Goal: Information Seeking & Learning: Find specific fact

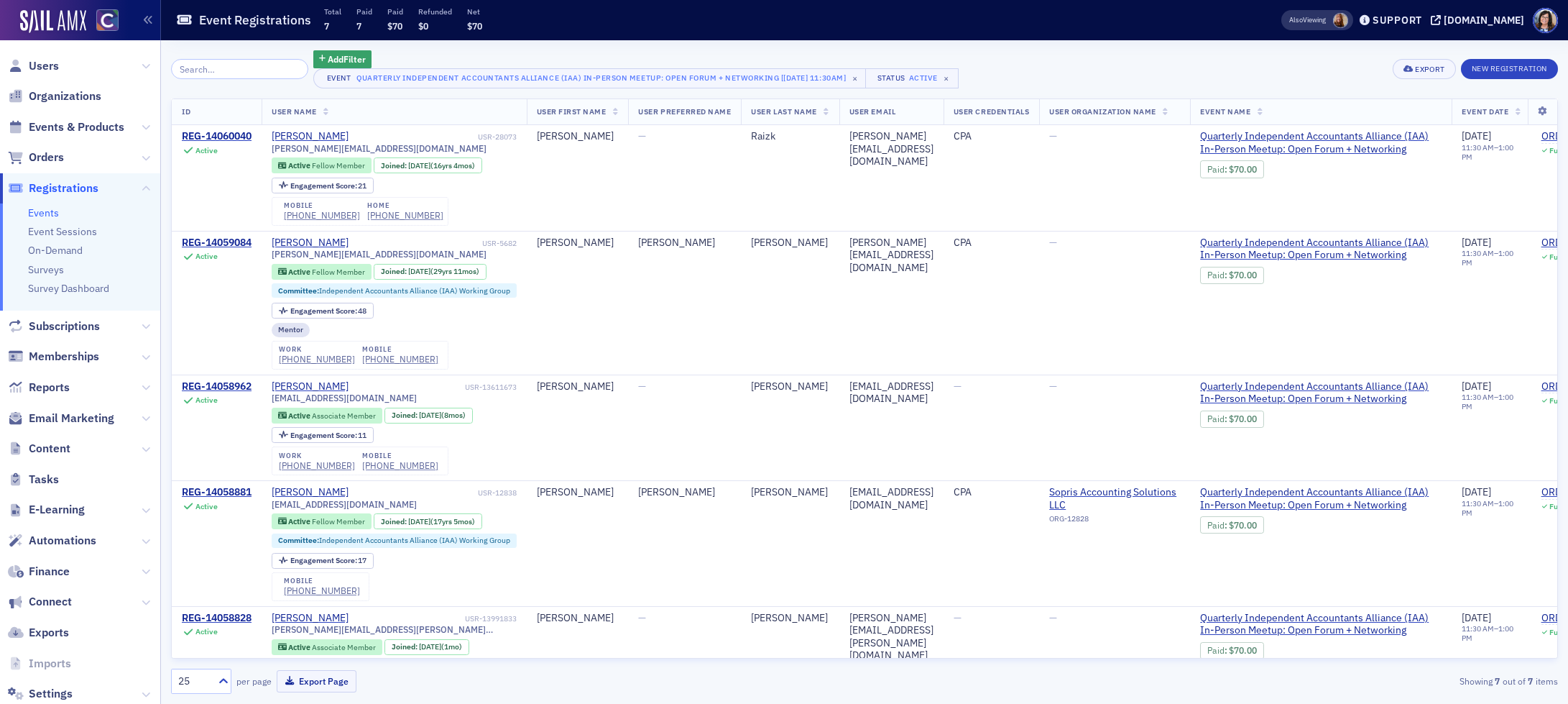
scroll to position [0, 525]
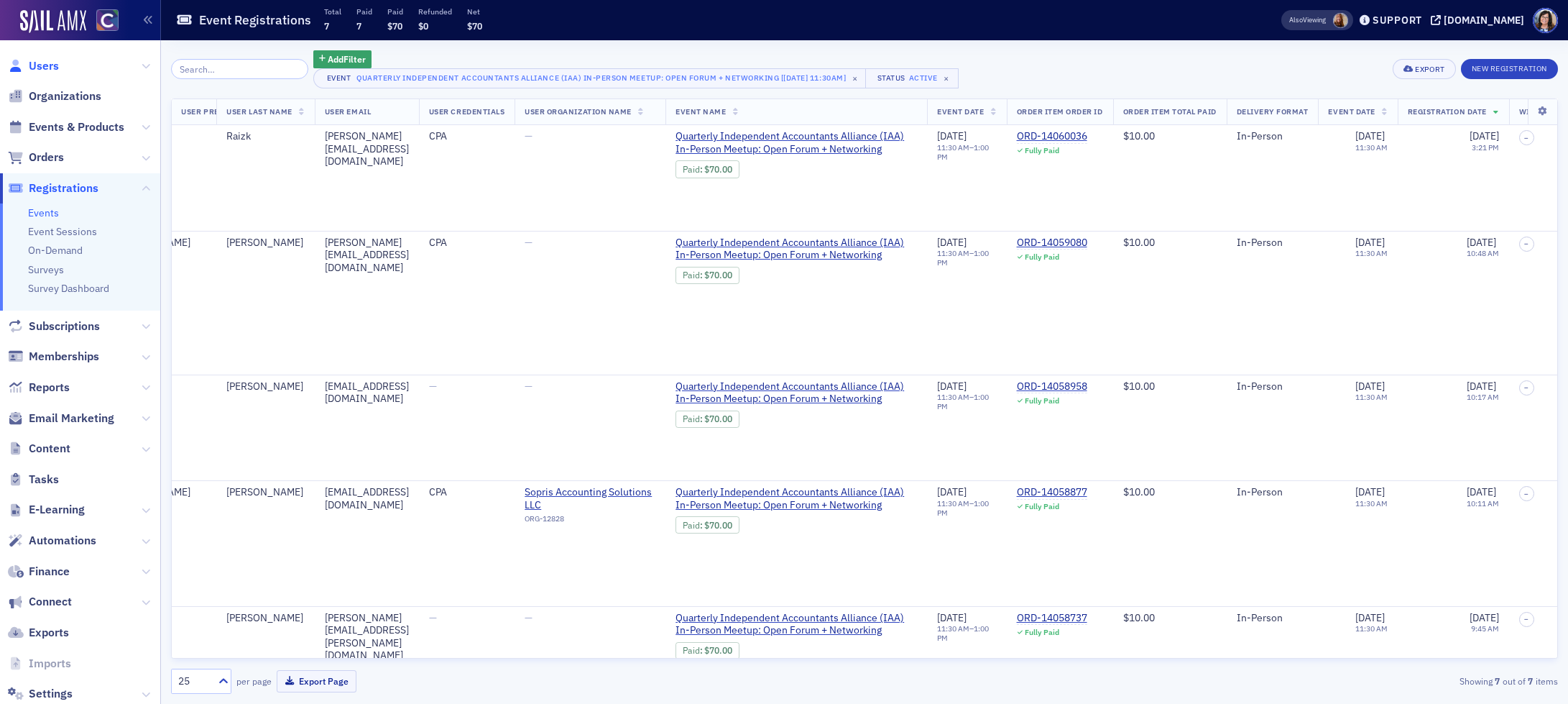
click at [49, 61] on span "Users" at bounding box center [44, 66] width 30 height 16
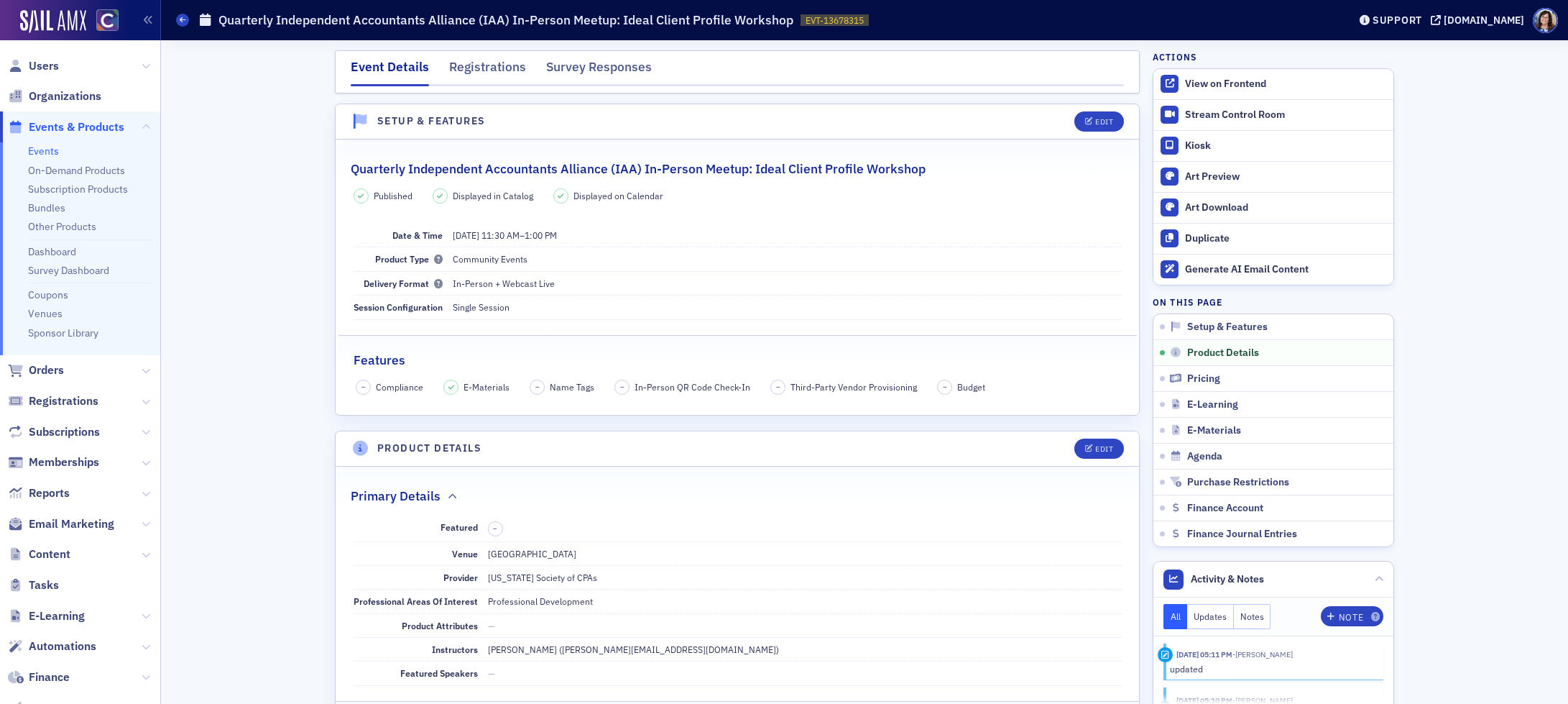
scroll to position [422, 0]
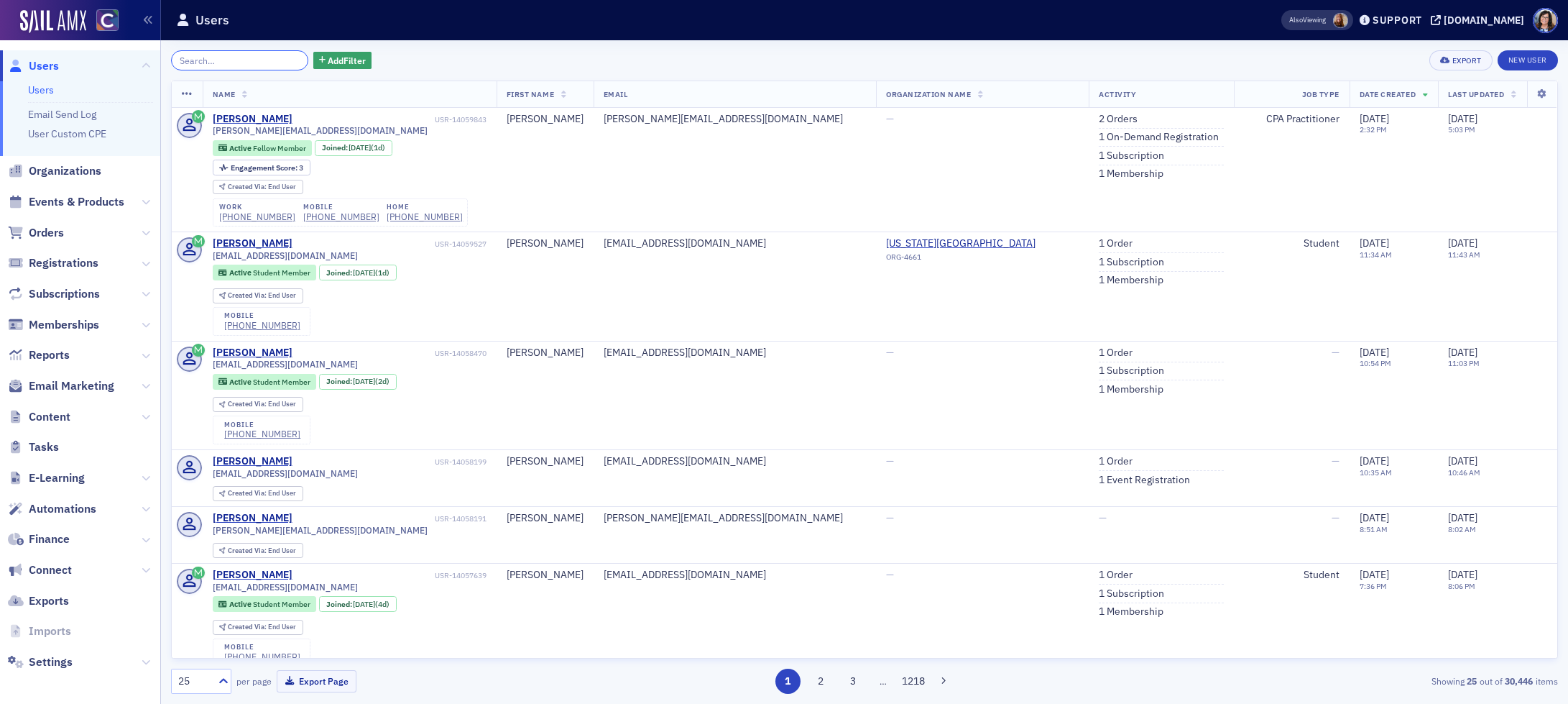
click at [214, 59] on input "search" at bounding box center [240, 60] width 138 height 20
paste input "Jorge Silva"
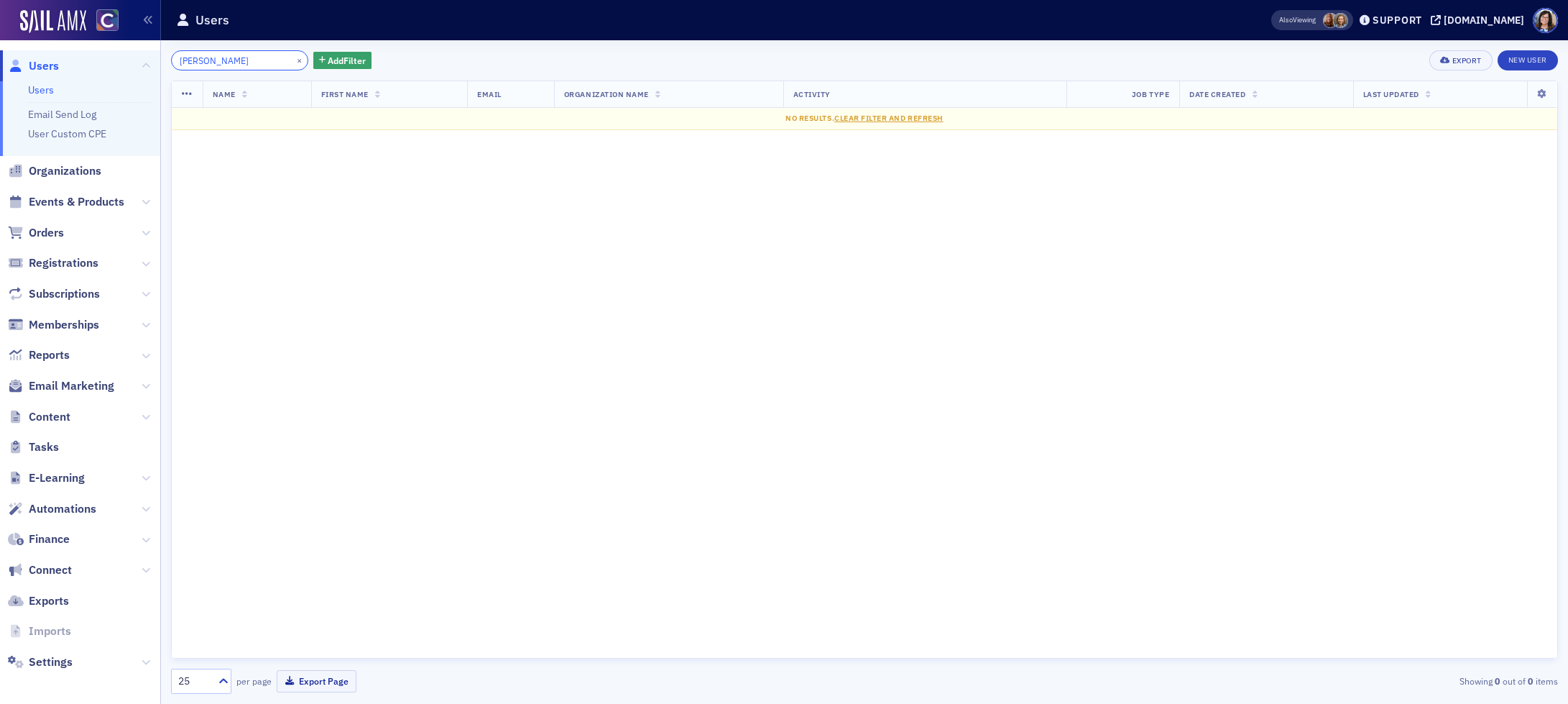
click at [204, 60] on input "Jorge Silva" at bounding box center [240, 60] width 138 height 20
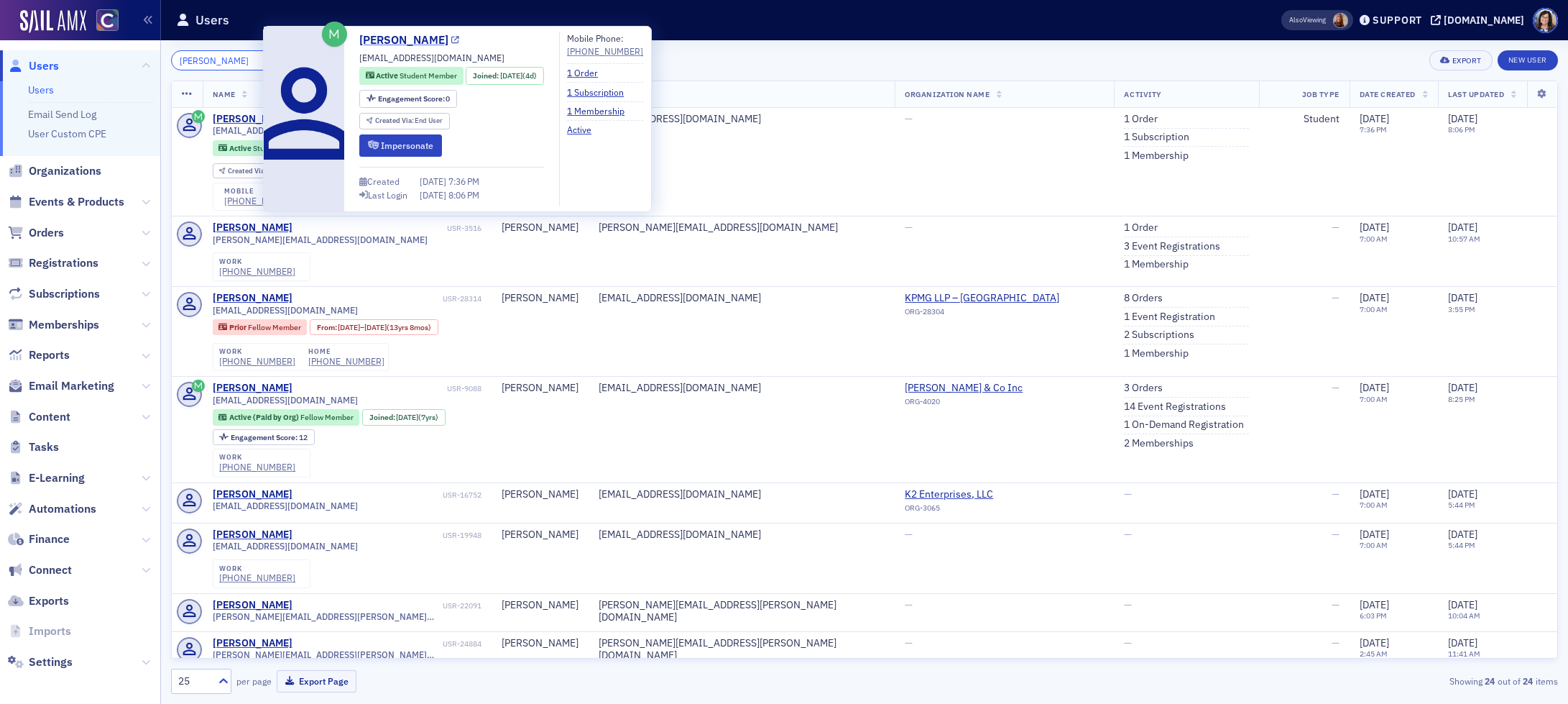
type input "Jorge Silva"
click at [451, 43] on icon at bounding box center [455, 40] width 8 height 8
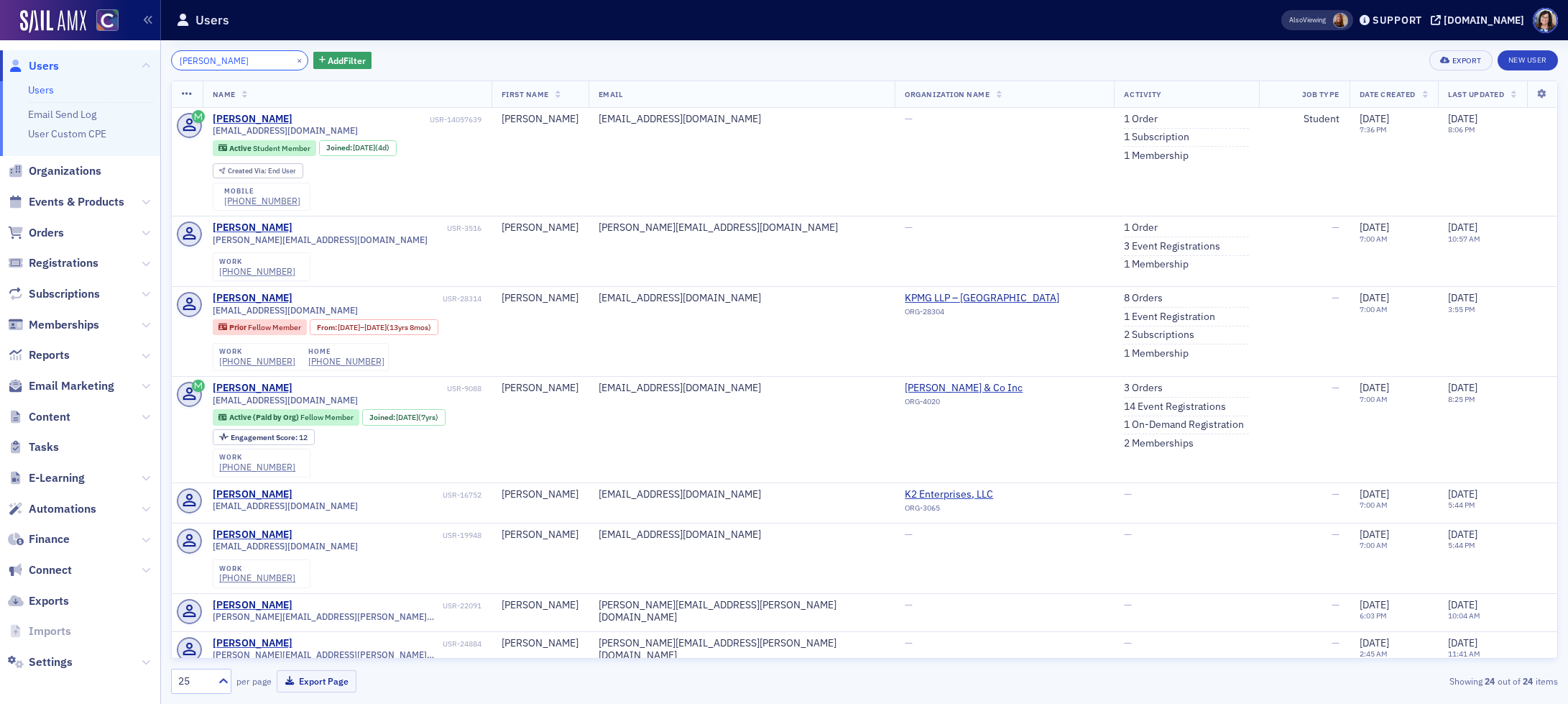
drag, startPoint x: 199, startPoint y: 60, endPoint x: 228, endPoint y: 59, distance: 29.0
click at [199, 60] on input "Jorge Silva" at bounding box center [240, 60] width 138 height 20
click at [293, 60] on button "×" at bounding box center [299, 60] width 13 height 13
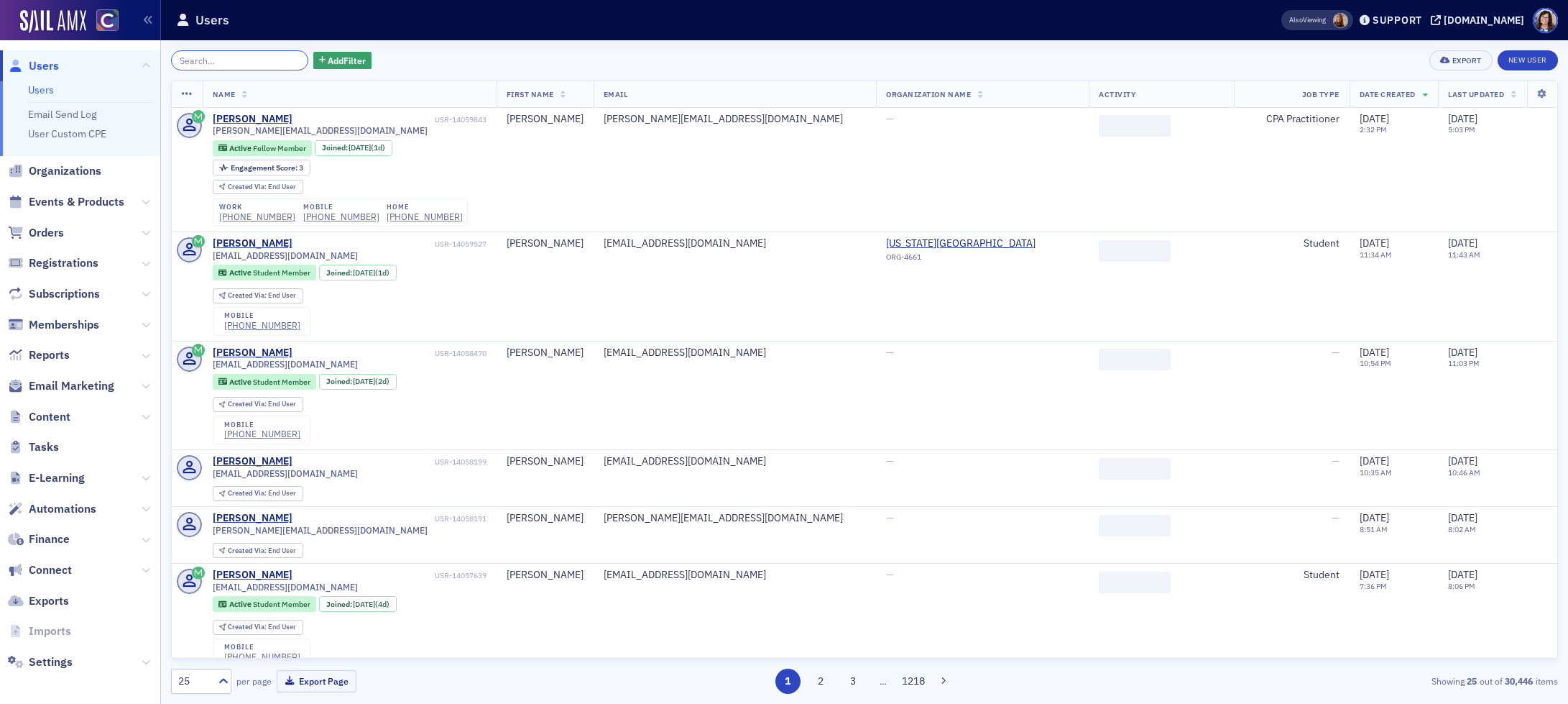
click at [255, 60] on input "search" at bounding box center [240, 60] width 138 height 20
paste input "Brooke Drake"
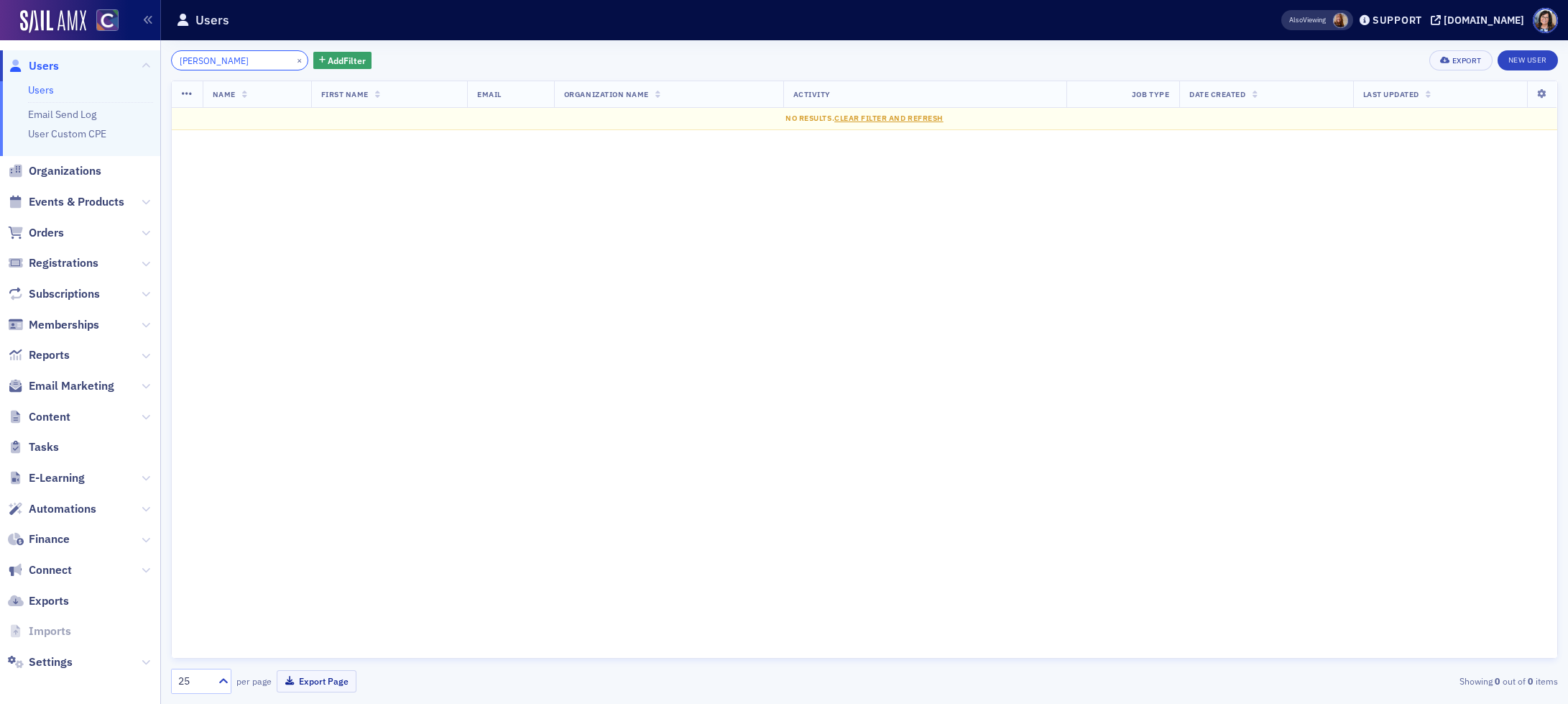
click at [212, 62] on input "Brooke Drake" at bounding box center [240, 60] width 138 height 20
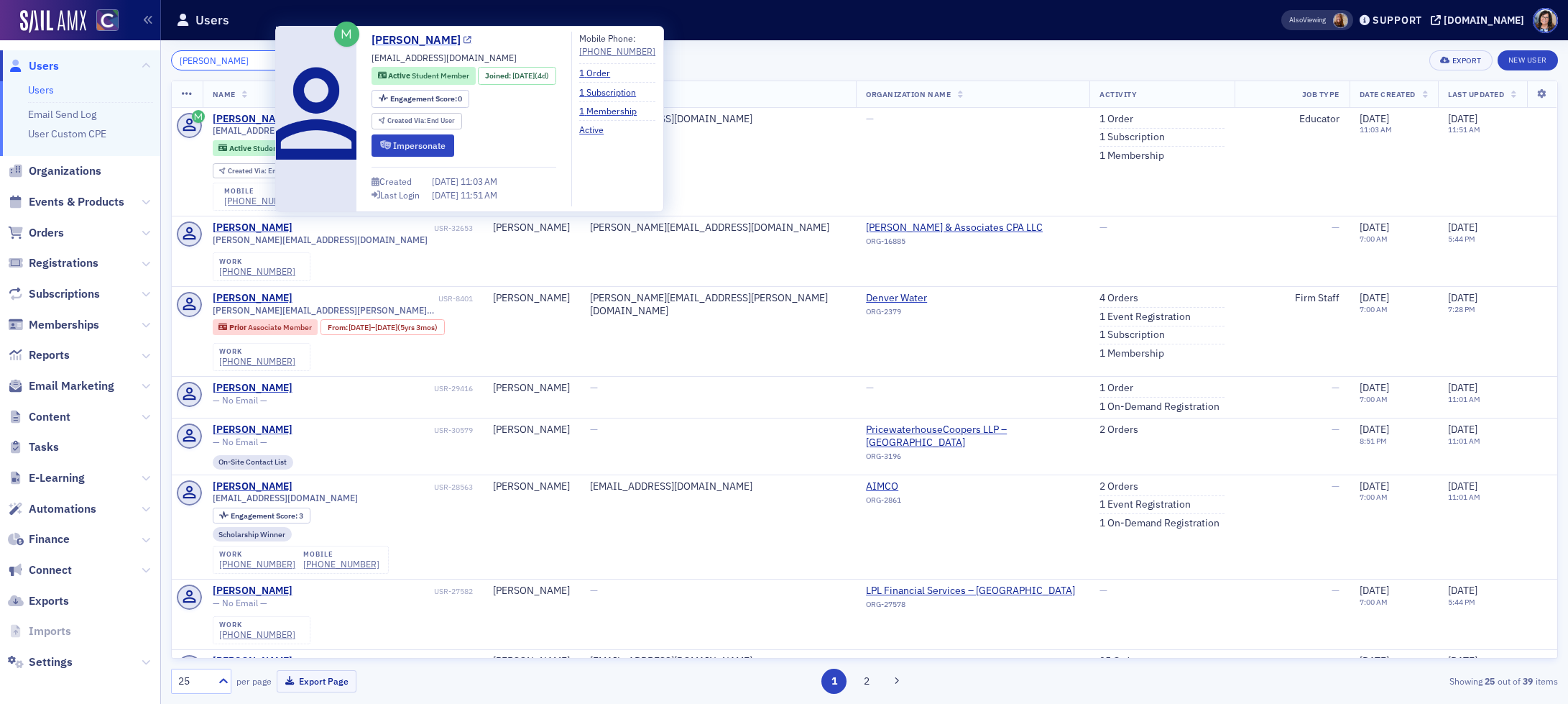
type input "Brooke Drake"
click at [464, 41] on icon at bounding box center [468, 40] width 8 height 8
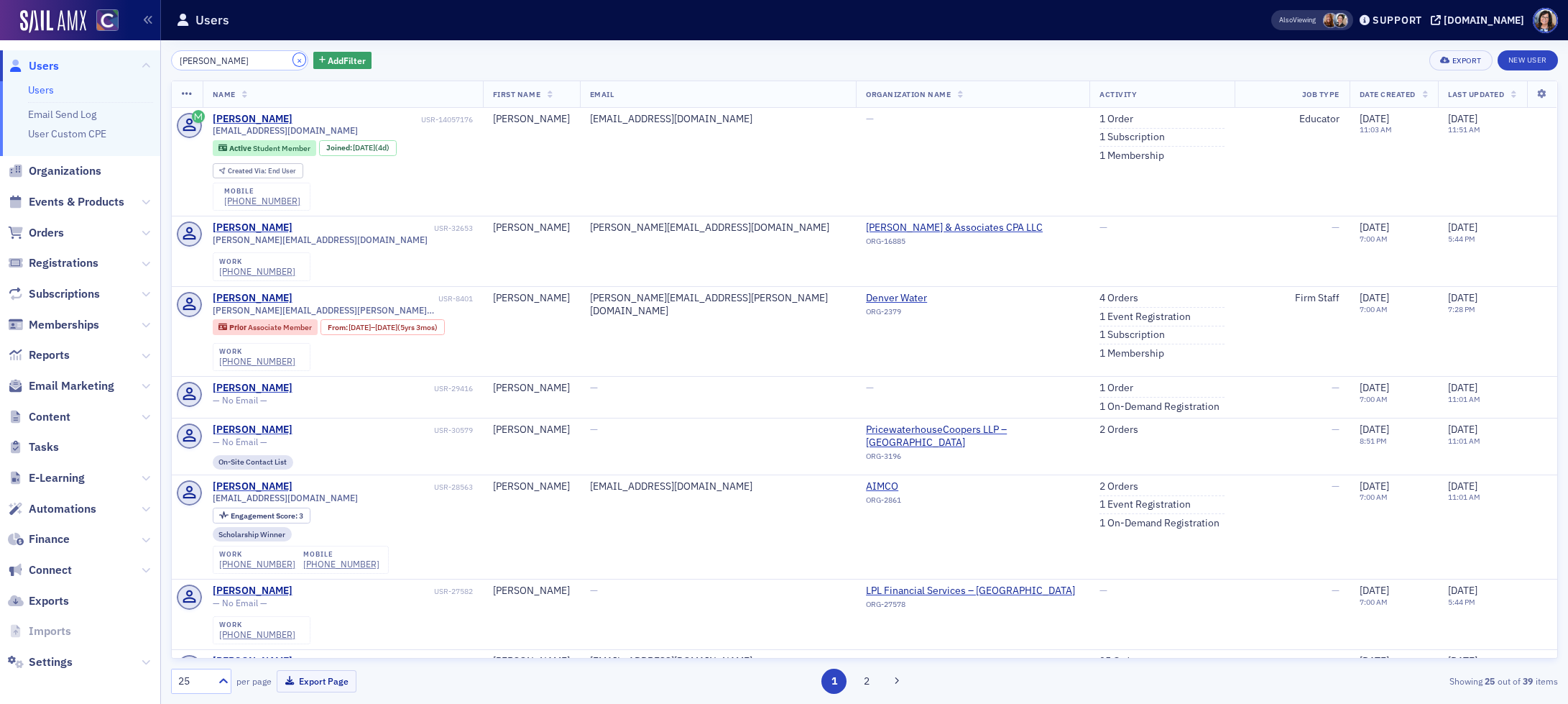
click at [293, 59] on button "×" at bounding box center [299, 60] width 13 height 13
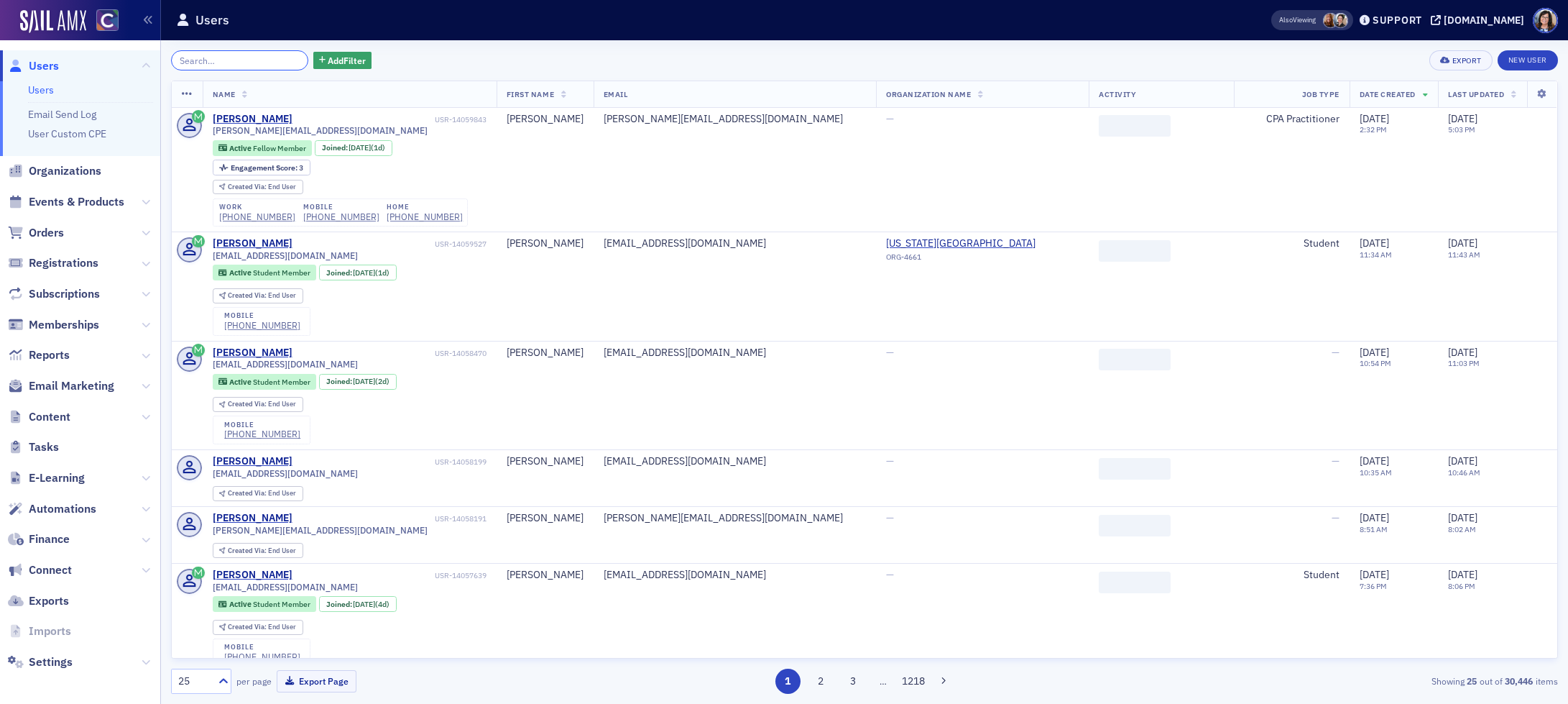
click at [246, 61] on input "search" at bounding box center [240, 60] width 138 height 20
paste input "Katie Whiting"
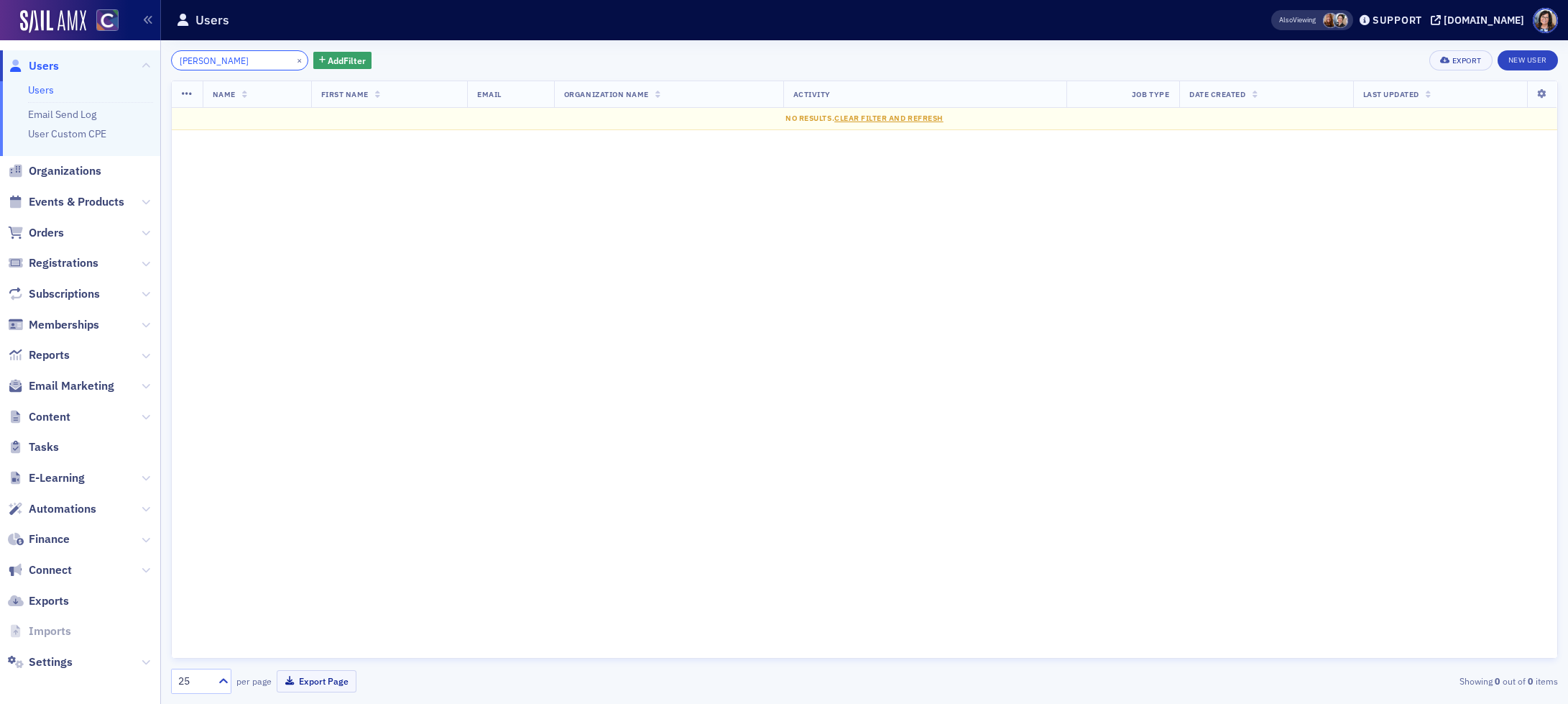
click at [205, 61] on input "Katie Whiting" at bounding box center [240, 60] width 138 height 20
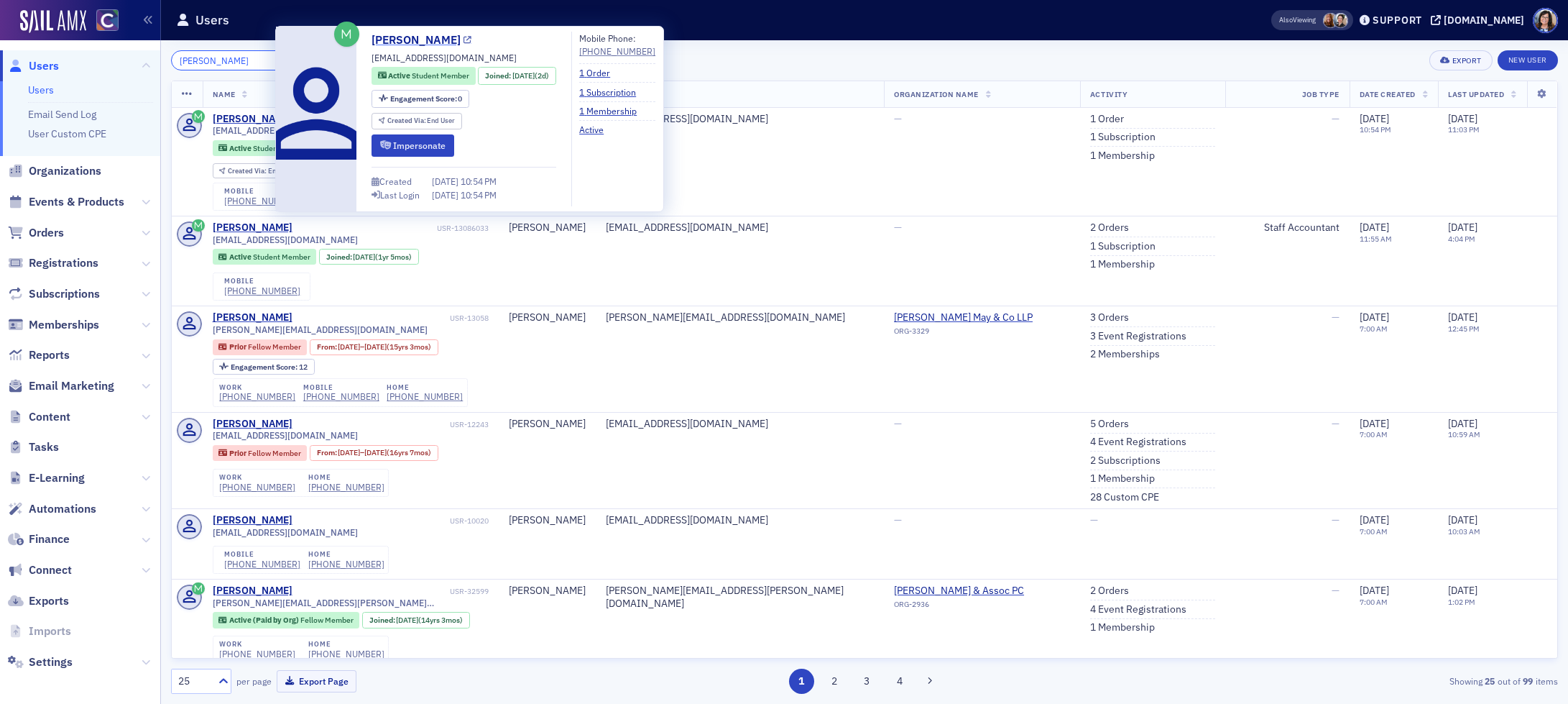
type input "Katie Whiting"
click at [464, 43] on icon at bounding box center [468, 40] width 8 height 8
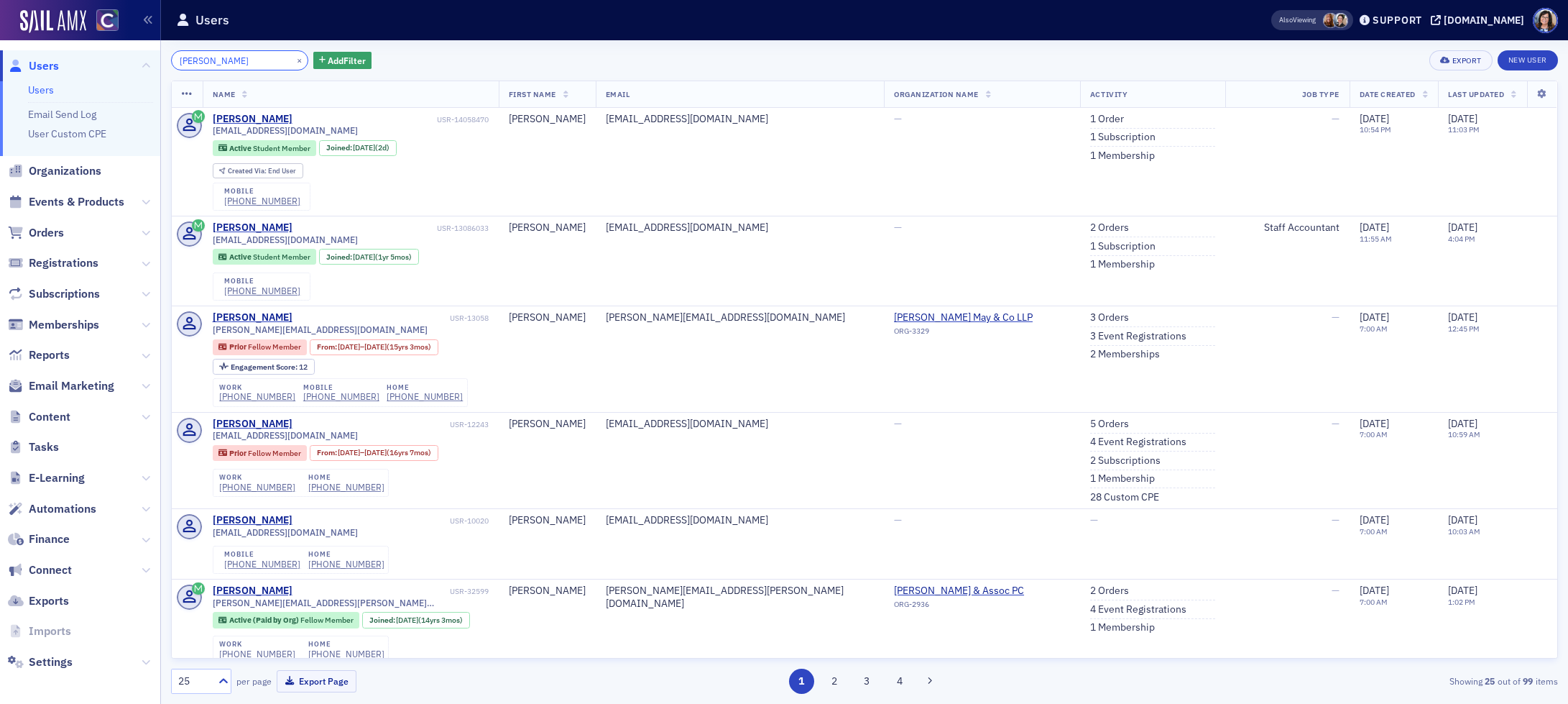
drag, startPoint x: 261, startPoint y: 59, endPoint x: 272, endPoint y: 60, distance: 11.0
click at [263, 59] on input "Katie Whiting" at bounding box center [240, 60] width 138 height 20
drag, startPoint x: 282, startPoint y: 60, endPoint x: 265, endPoint y: 61, distance: 17.0
click at [293, 60] on button "×" at bounding box center [299, 60] width 13 height 13
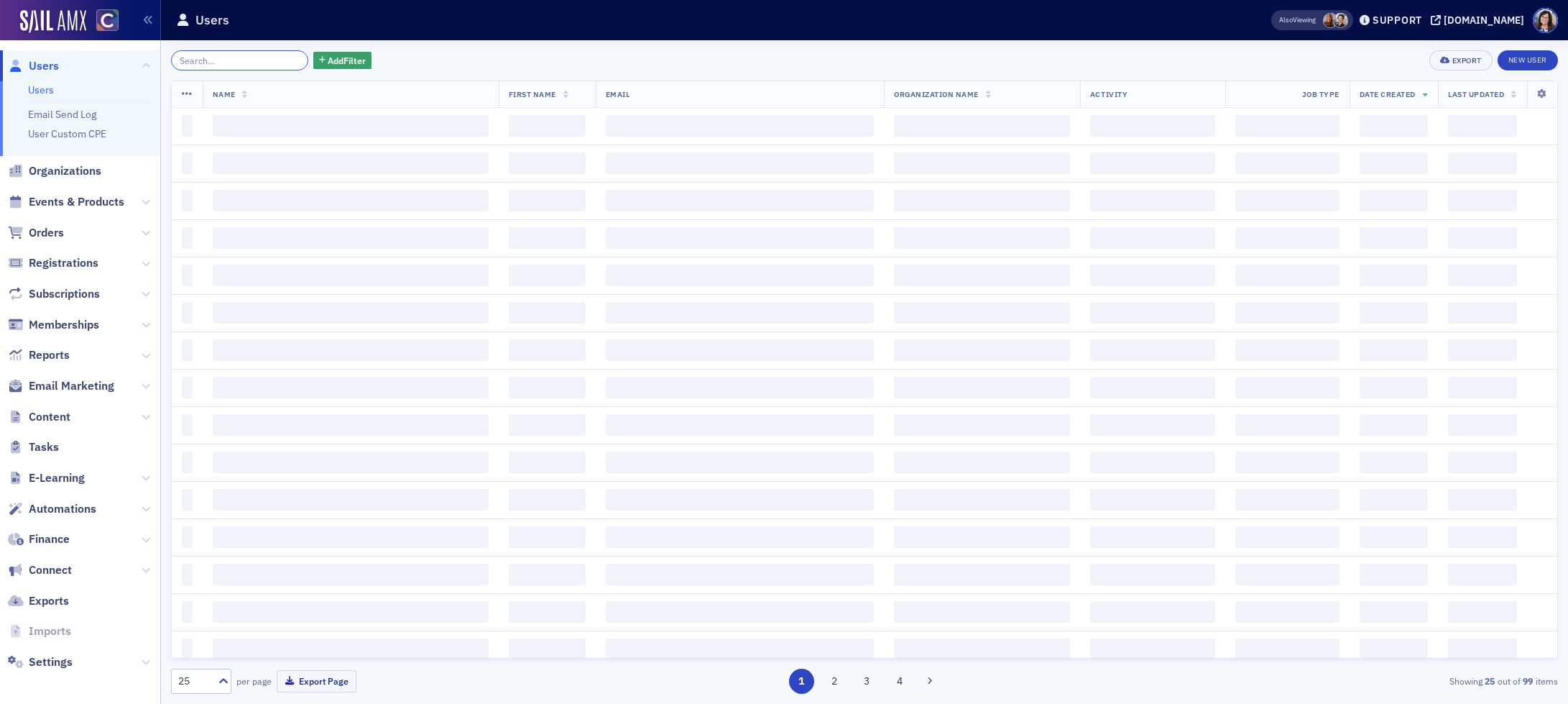
click at [265, 61] on input "search" at bounding box center [240, 60] width 138 height 20
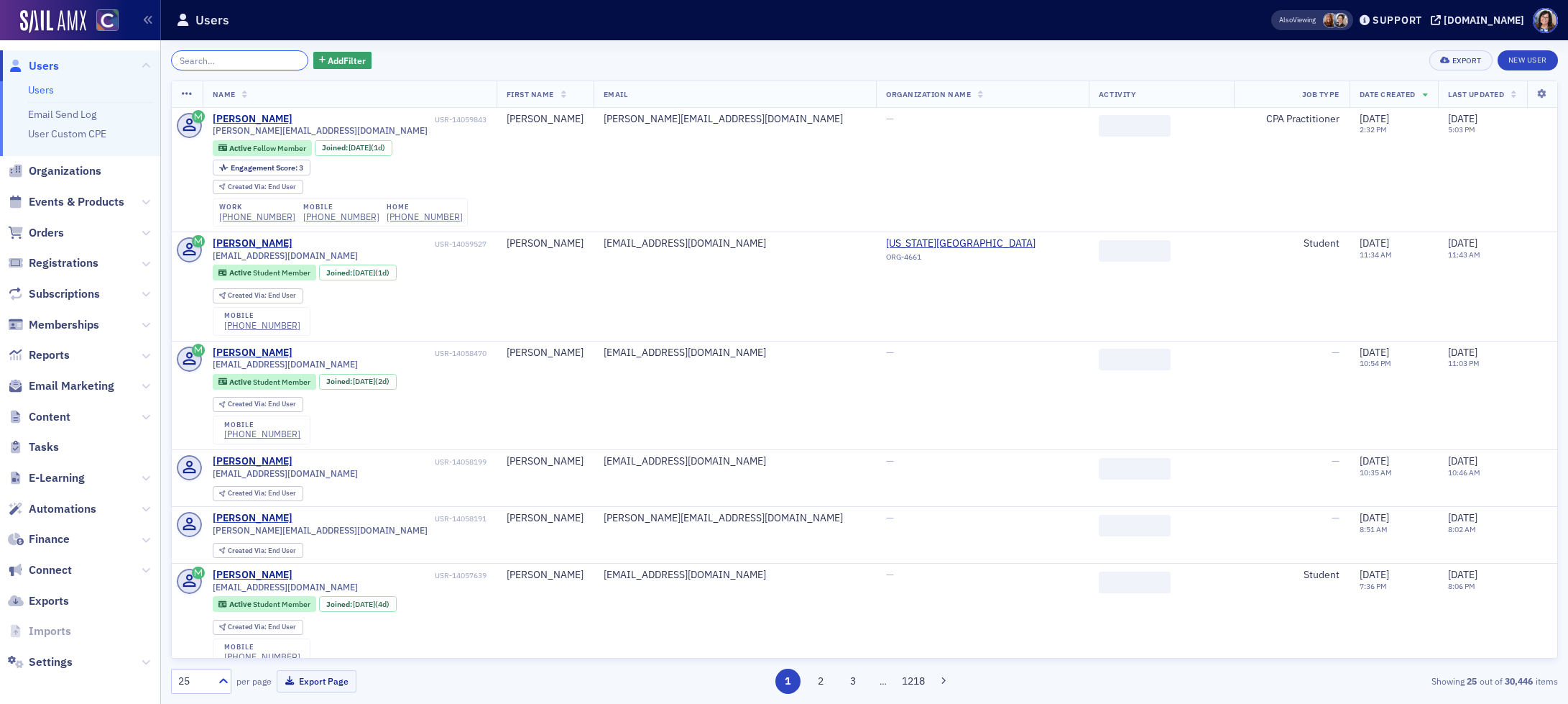
paste input "Kristi Aguon"
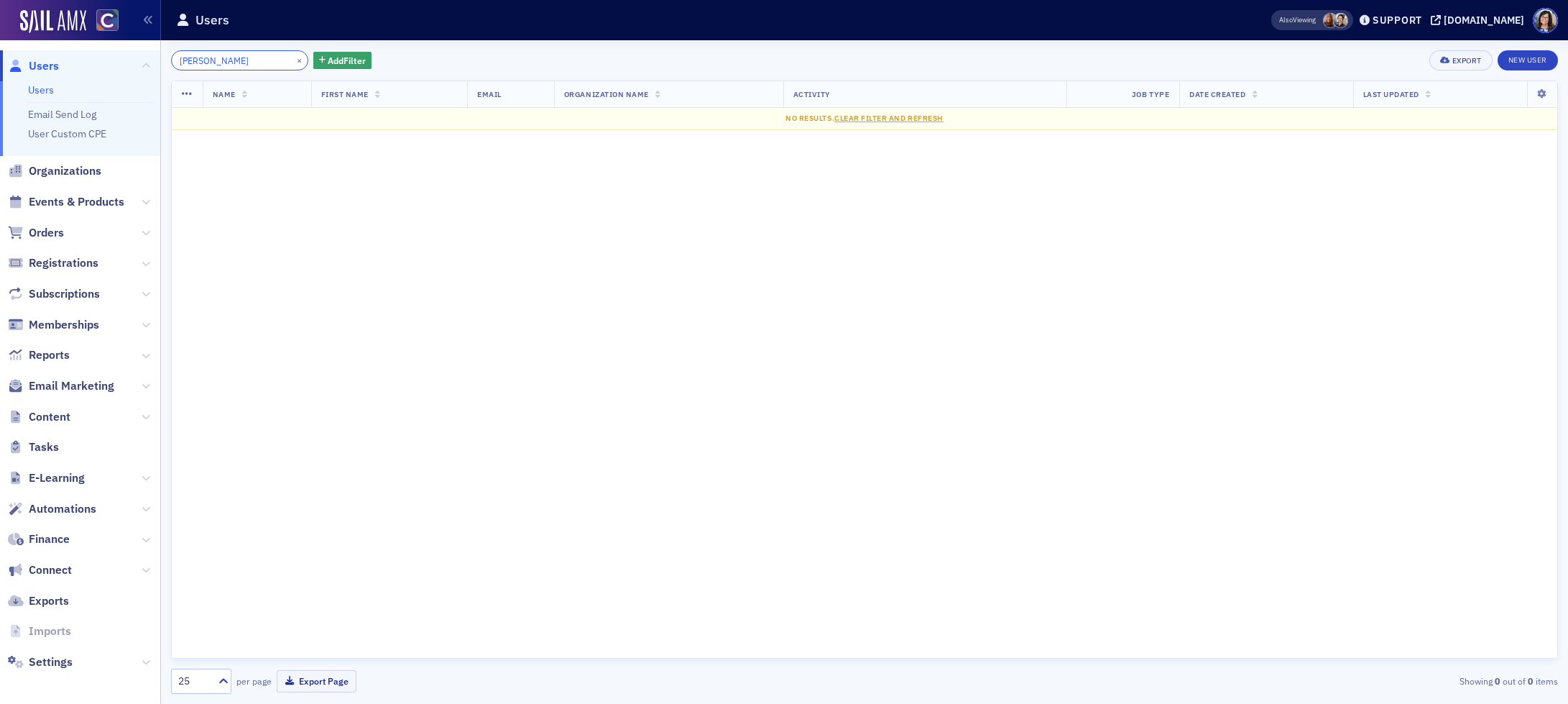
click at [205, 63] on input "Kristi Aguon" at bounding box center [240, 60] width 138 height 20
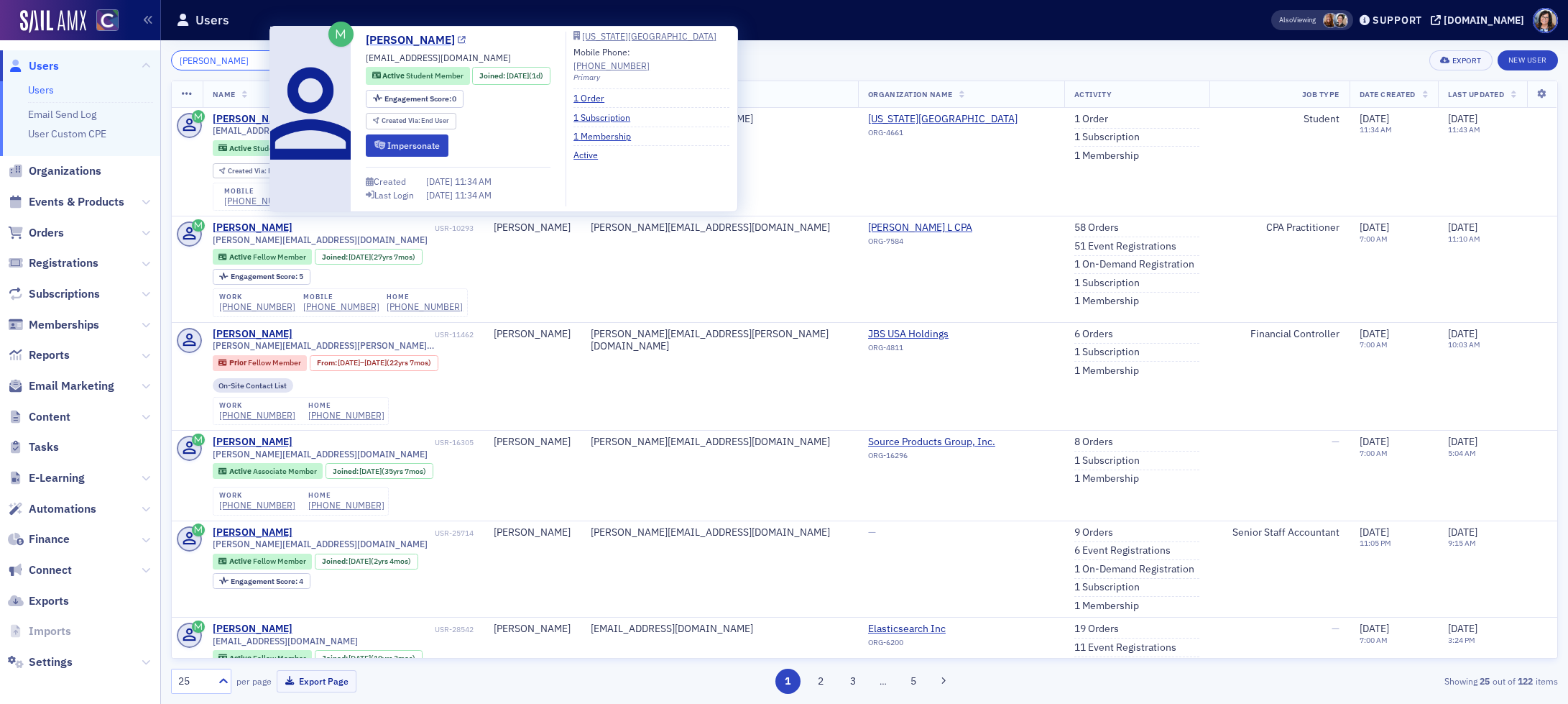
type input "Kristi Aguon"
click at [458, 40] on icon at bounding box center [461, 40] width 8 height 8
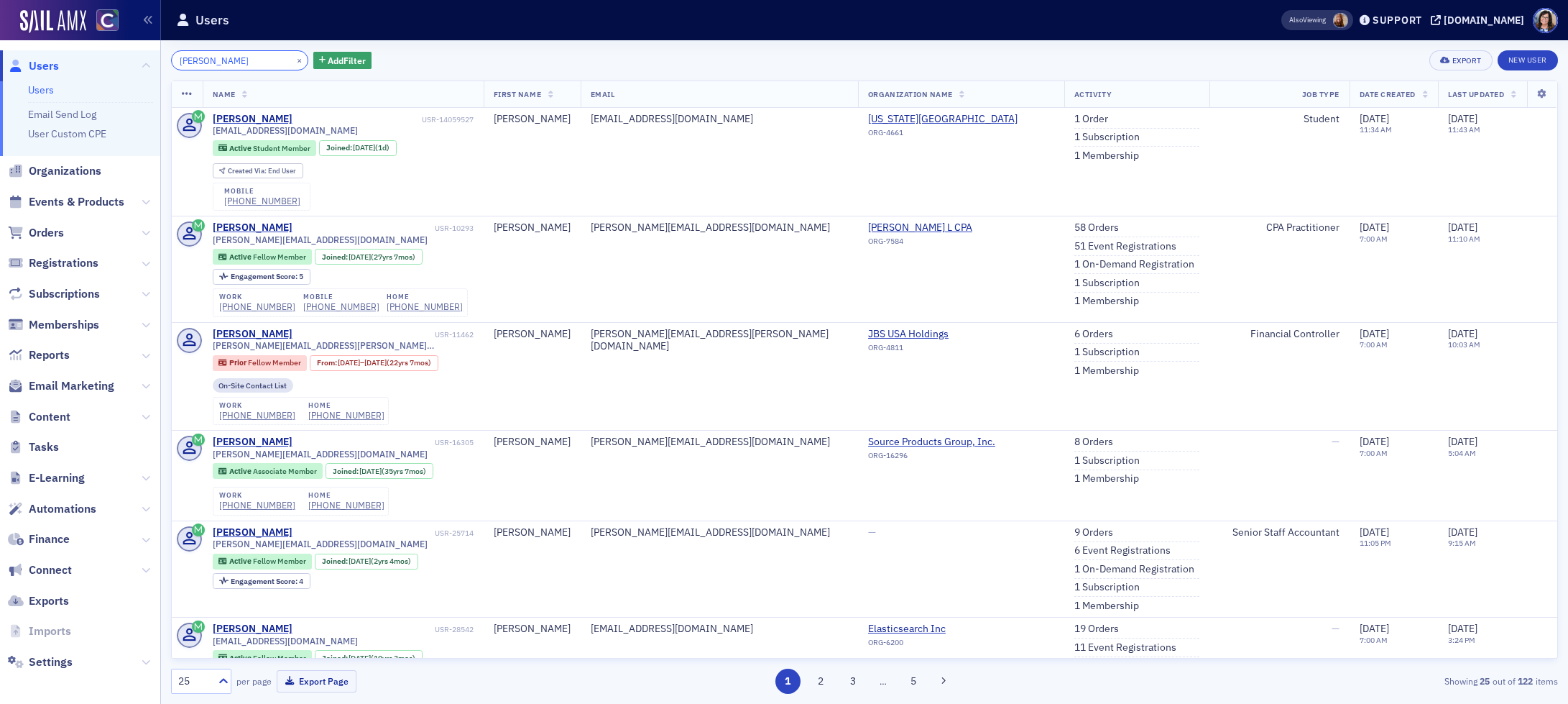
drag, startPoint x: 246, startPoint y: 60, endPoint x: 258, endPoint y: 61, distance: 12.0
click at [246, 60] on input "Kristi Aguon" at bounding box center [240, 60] width 138 height 20
click at [293, 60] on button "×" at bounding box center [299, 60] width 13 height 13
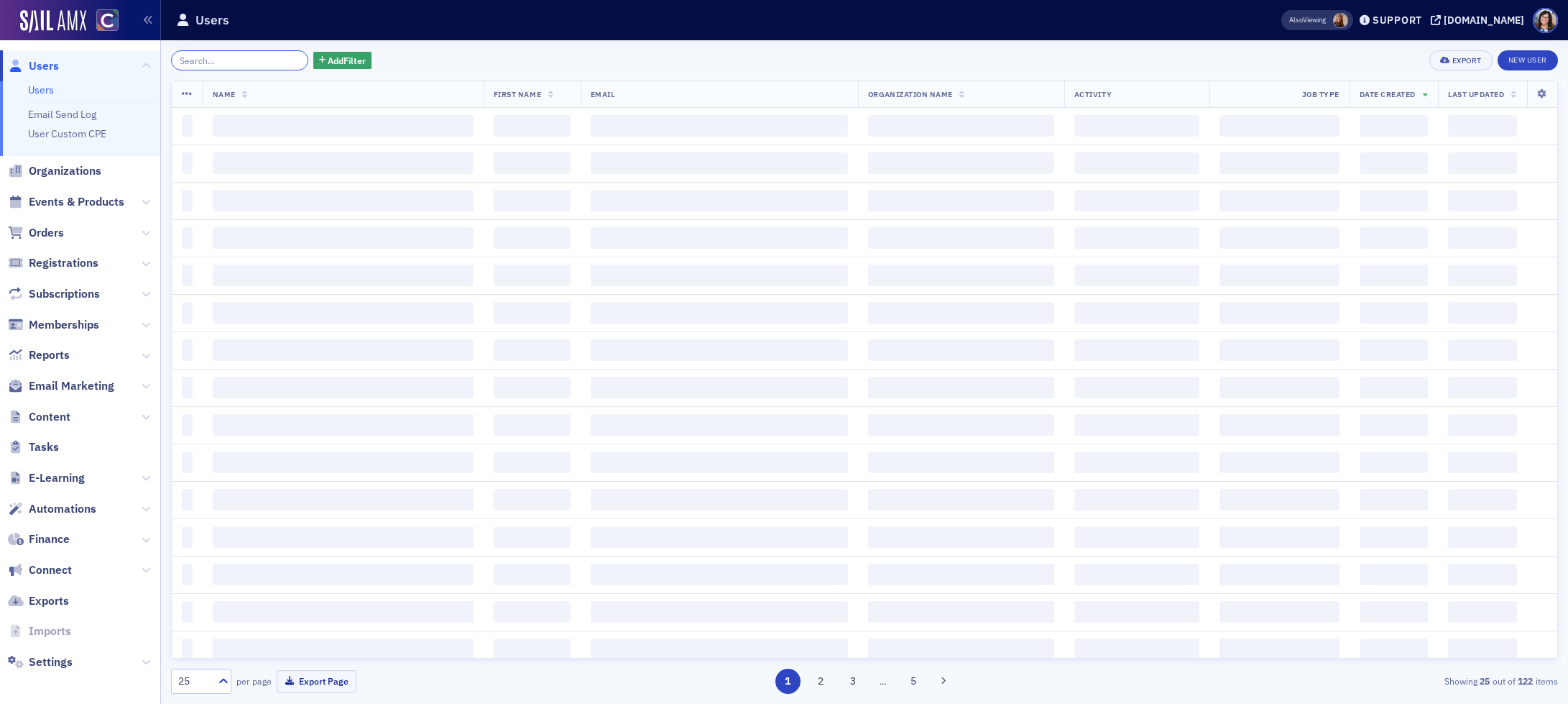
click at [248, 60] on input "search" at bounding box center [240, 60] width 138 height 20
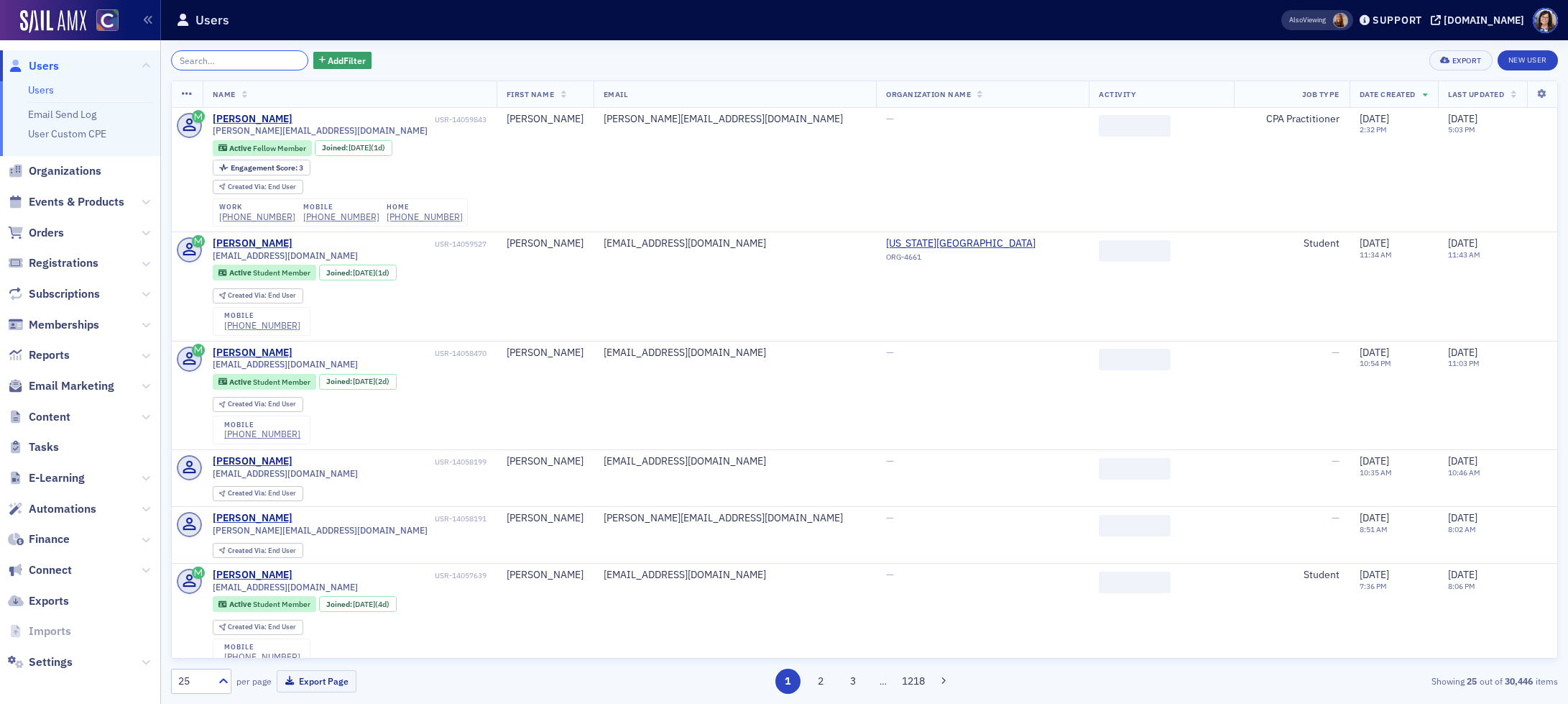
paste input "Jennifer Tyus"
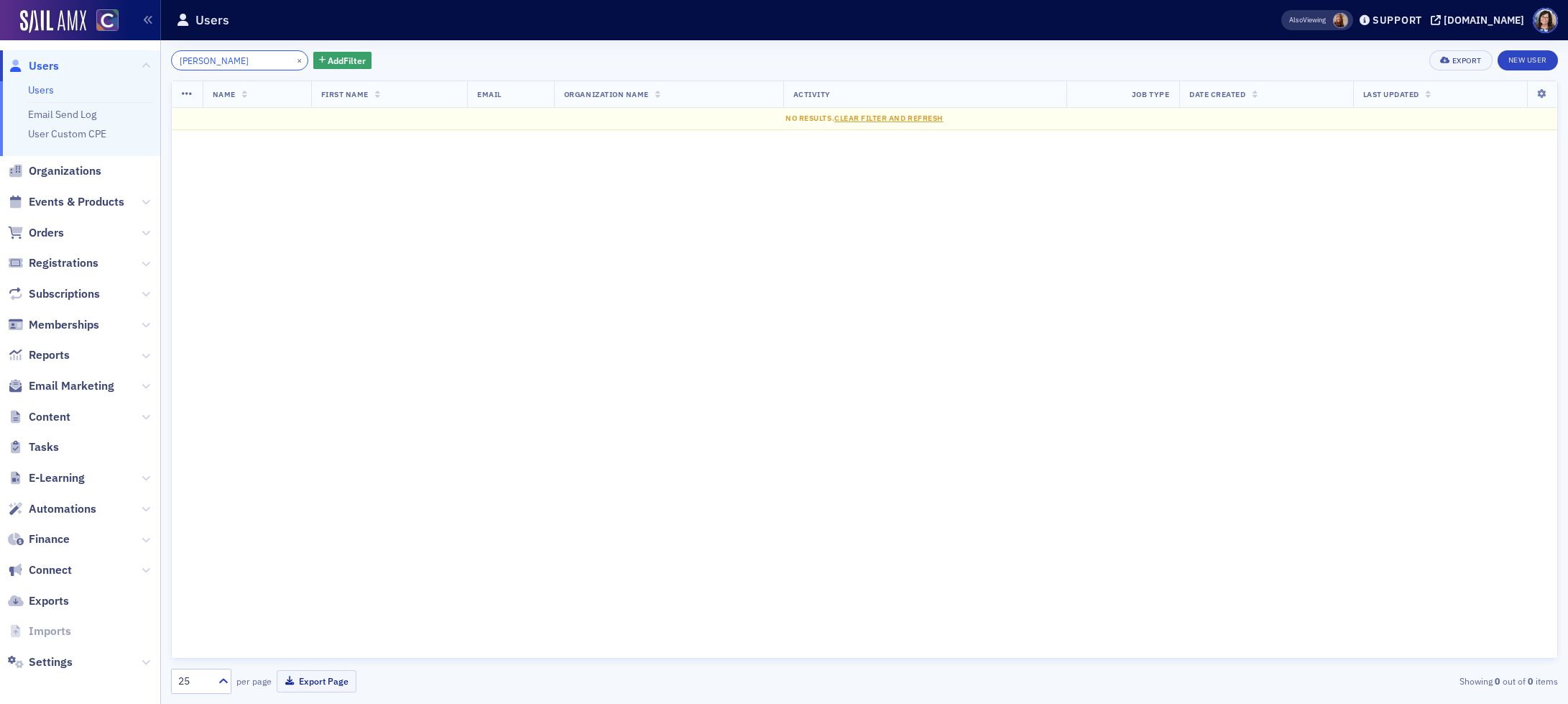
click at [222, 62] on input "Jennifer Tyus" at bounding box center [240, 60] width 138 height 20
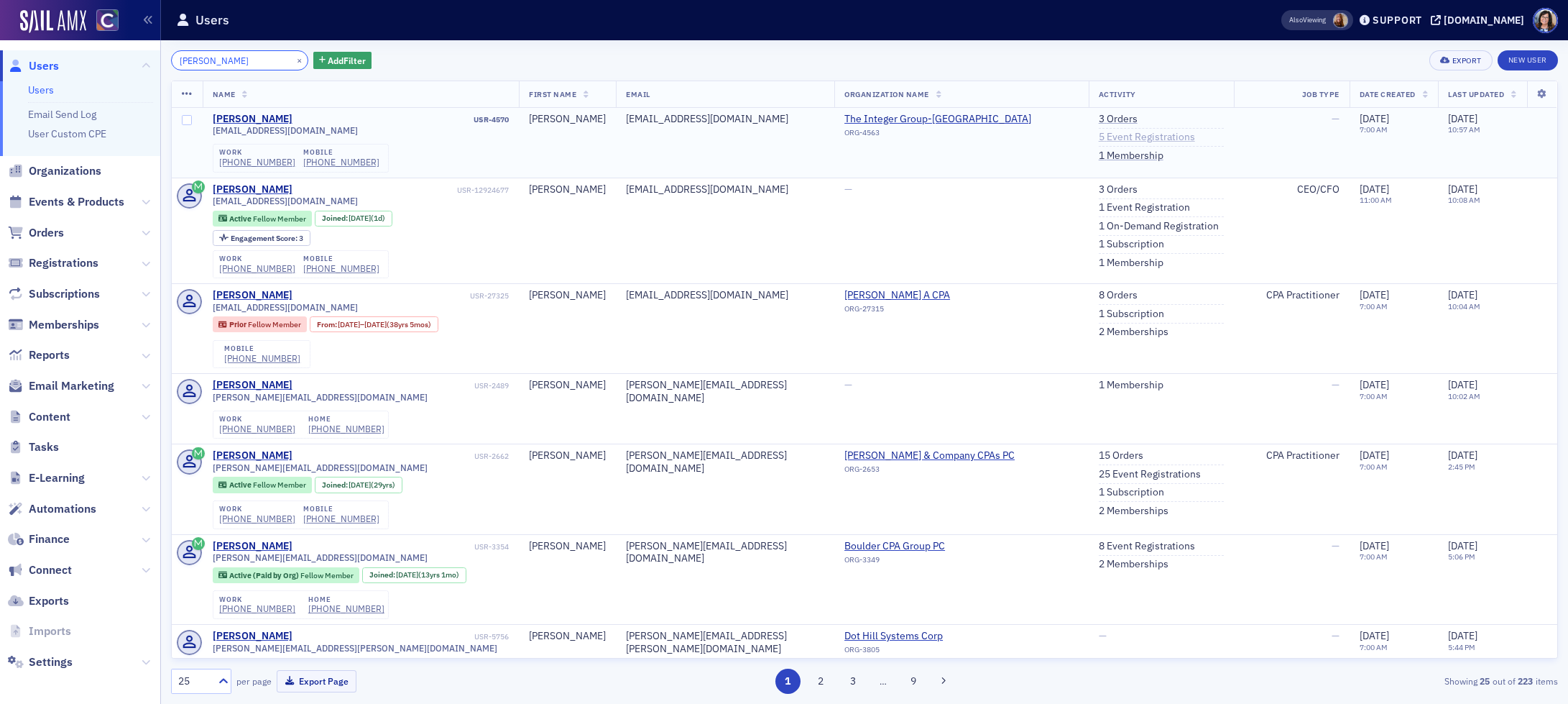
type input "Jennifer Tyus"
click at [1107, 138] on link "5 Event Registrations" at bounding box center [1148, 138] width 97 height 13
click at [1101, 153] on link "1 Membership" at bounding box center [1132, 156] width 65 height 13
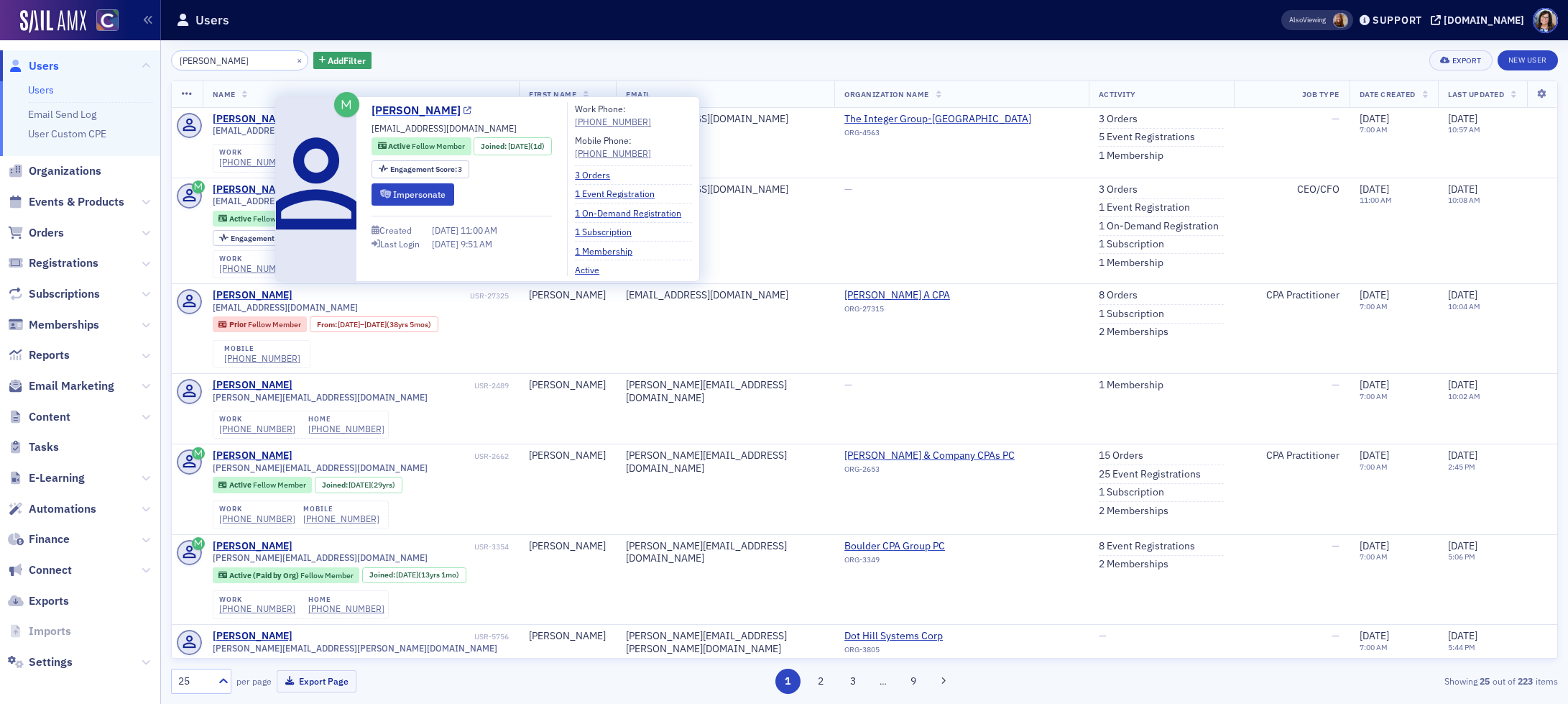
click at [464, 109] on icon at bounding box center [468, 111] width 8 height 8
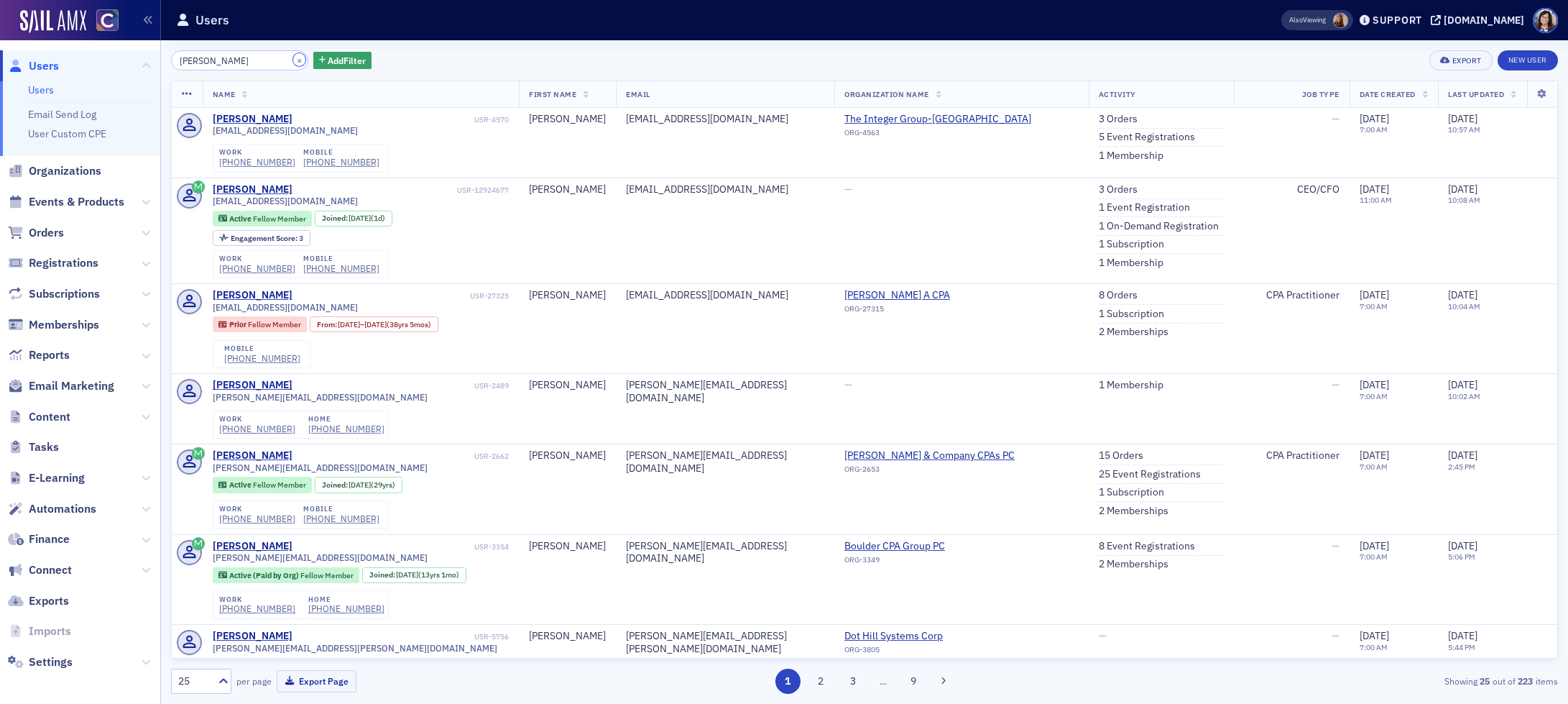
drag, startPoint x: 282, startPoint y: 60, endPoint x: 244, endPoint y: 63, distance: 38.1
click at [293, 60] on button "×" at bounding box center [299, 60] width 13 height 13
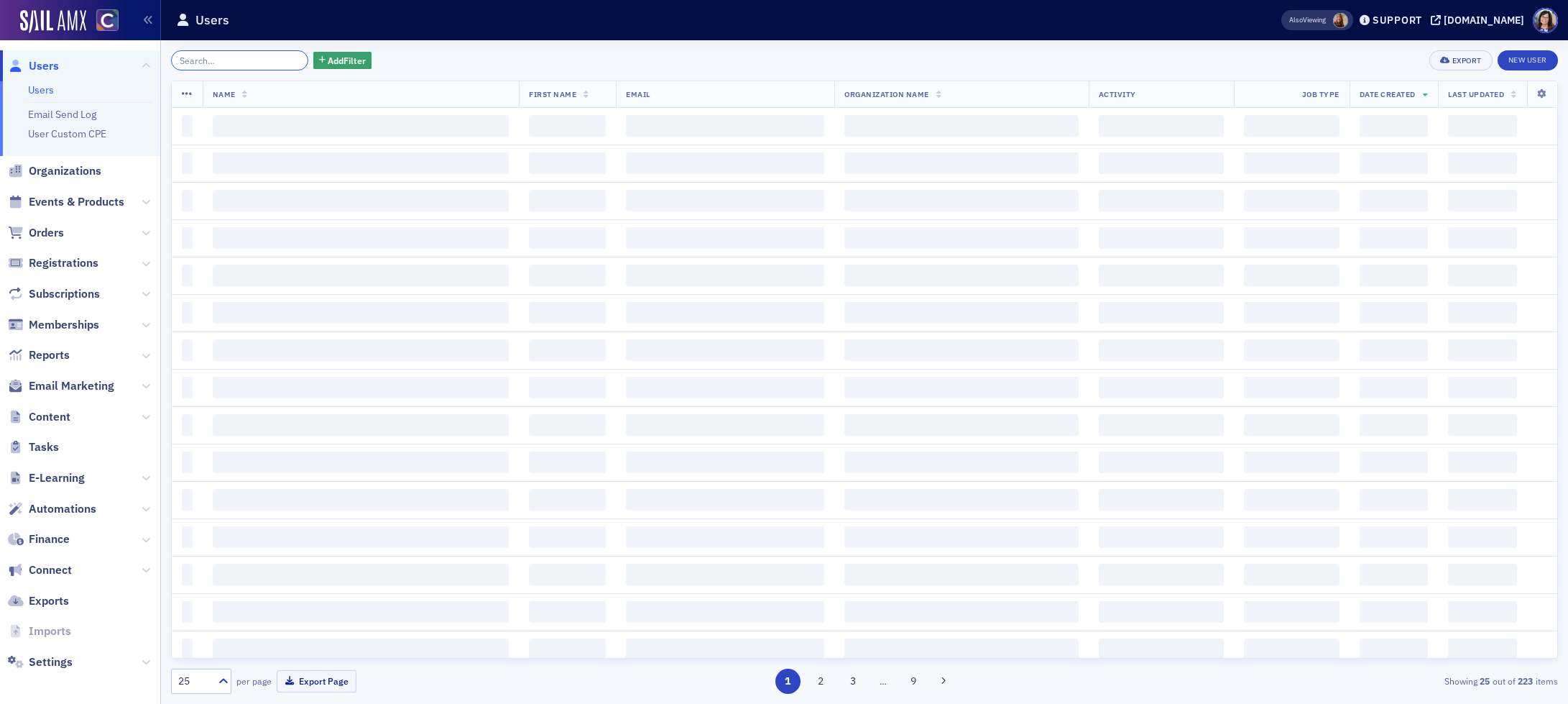
click at [242, 63] on input "search" at bounding box center [240, 60] width 138 height 20
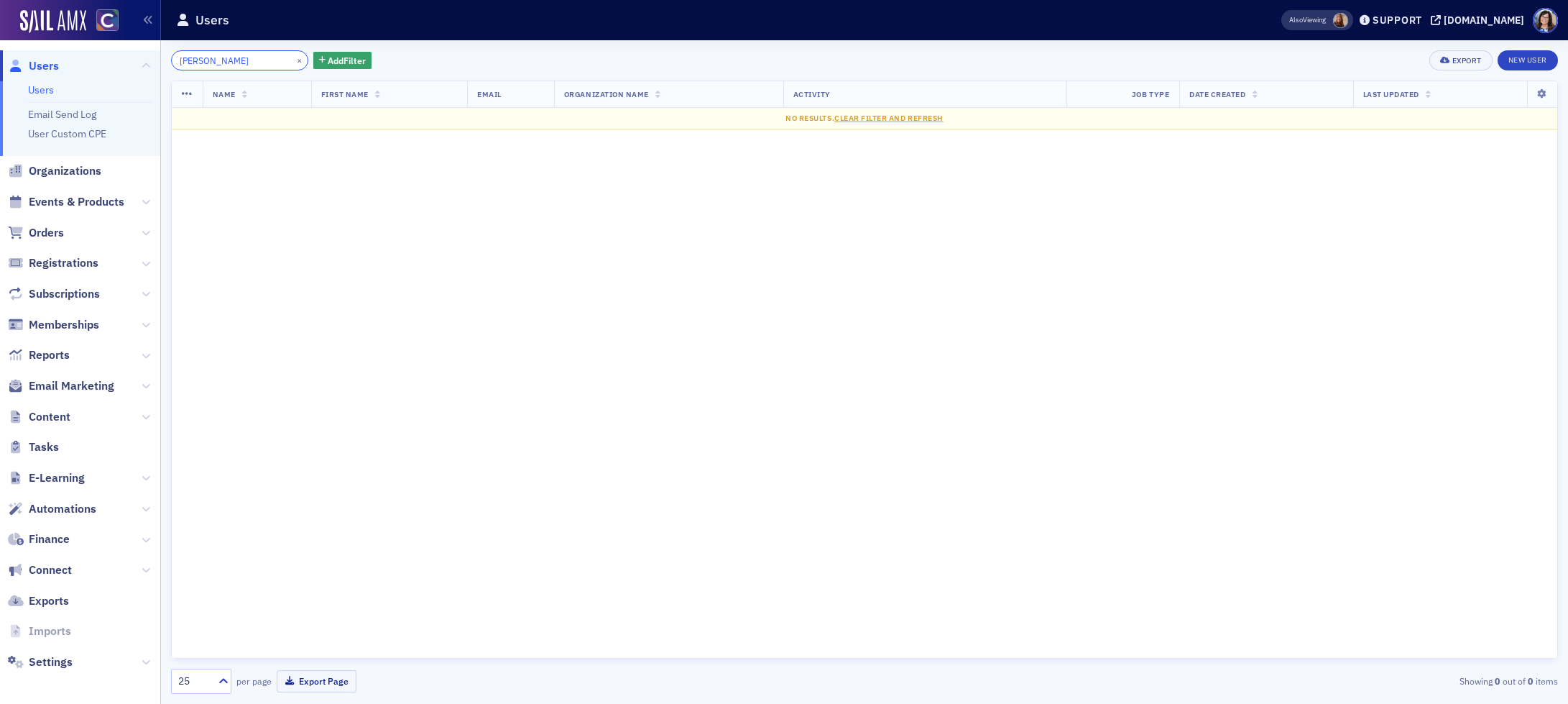
click at [213, 62] on input "Angela Zahniser" at bounding box center [240, 60] width 138 height 20
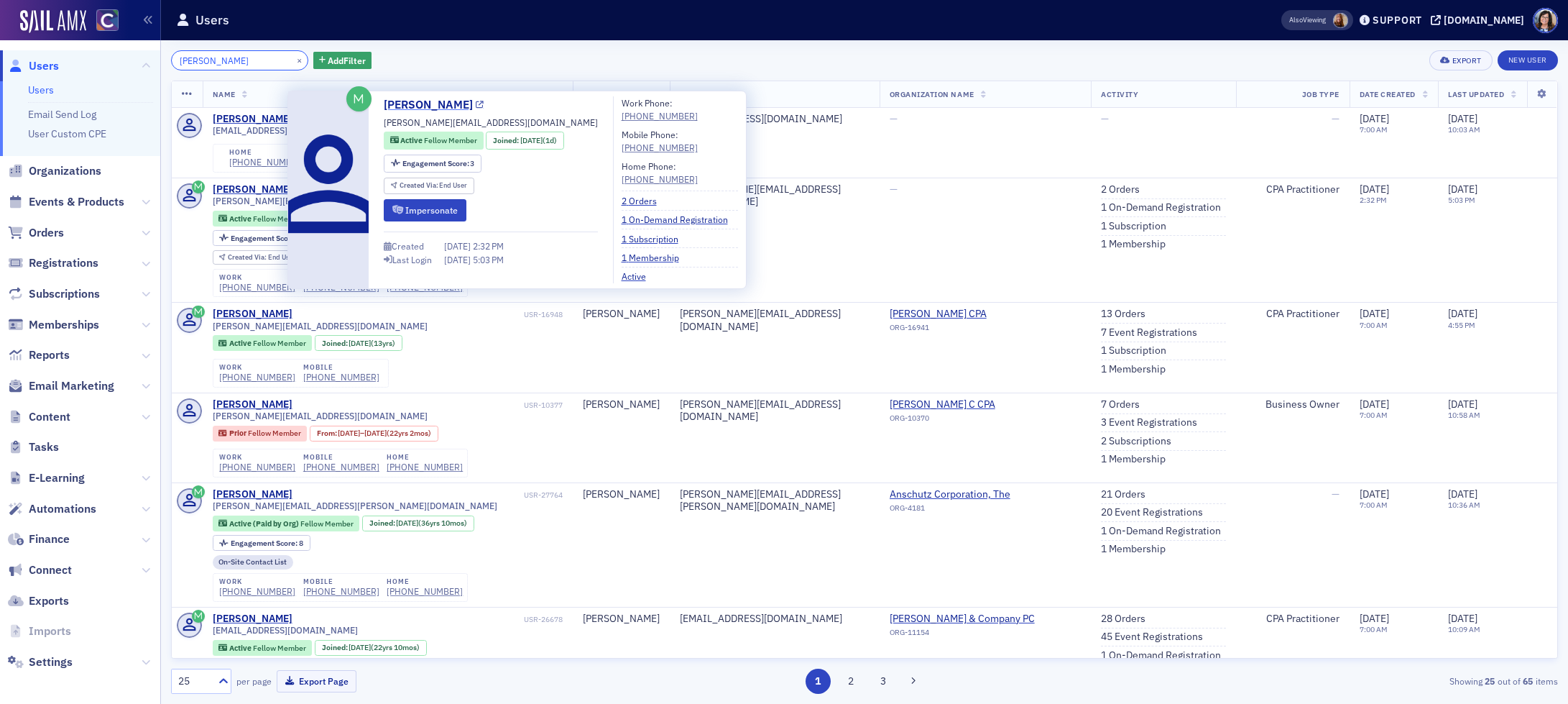
type input "Angela Zahniser"
click at [476, 103] on icon at bounding box center [480, 105] width 8 height 8
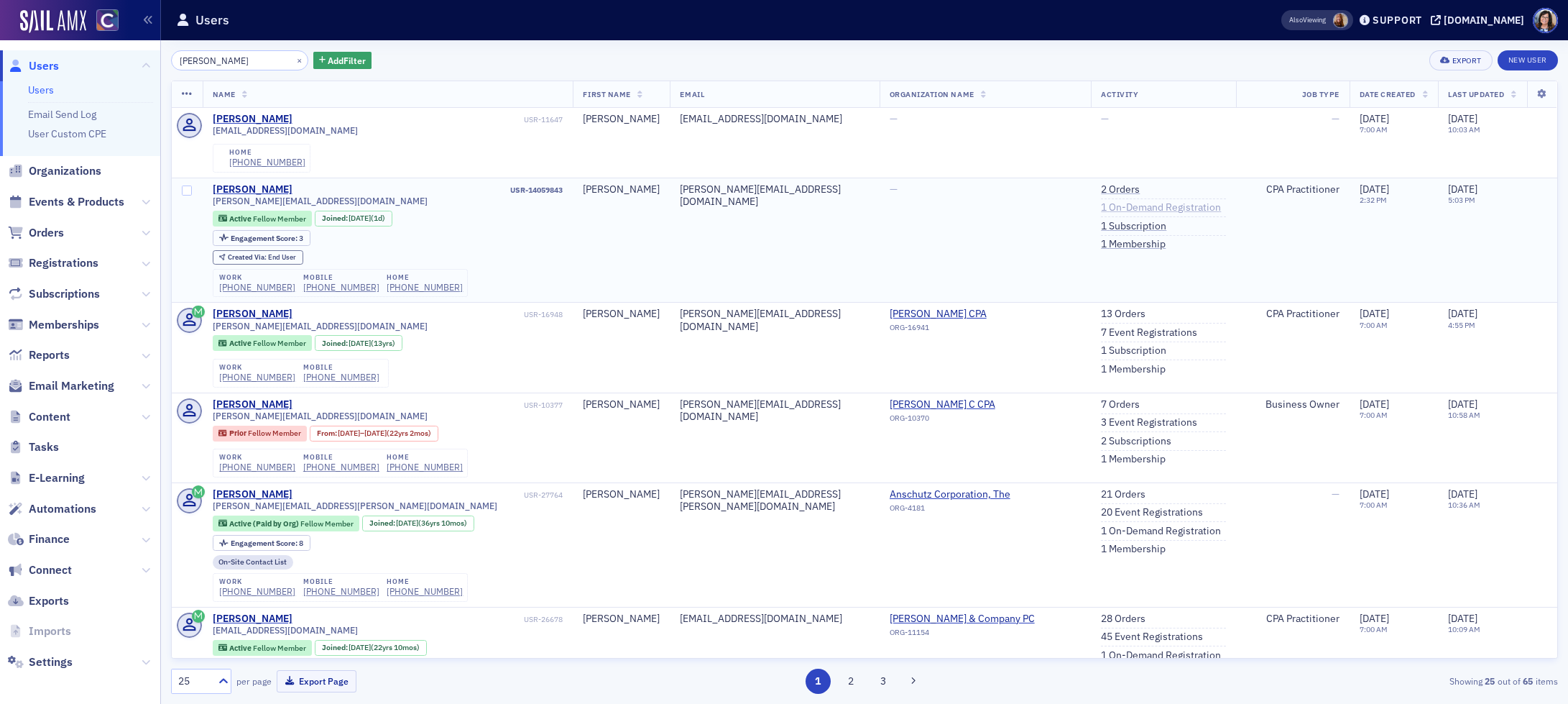
click at [1101, 207] on link "1 On-Demand Registration" at bounding box center [1161, 207] width 120 height 13
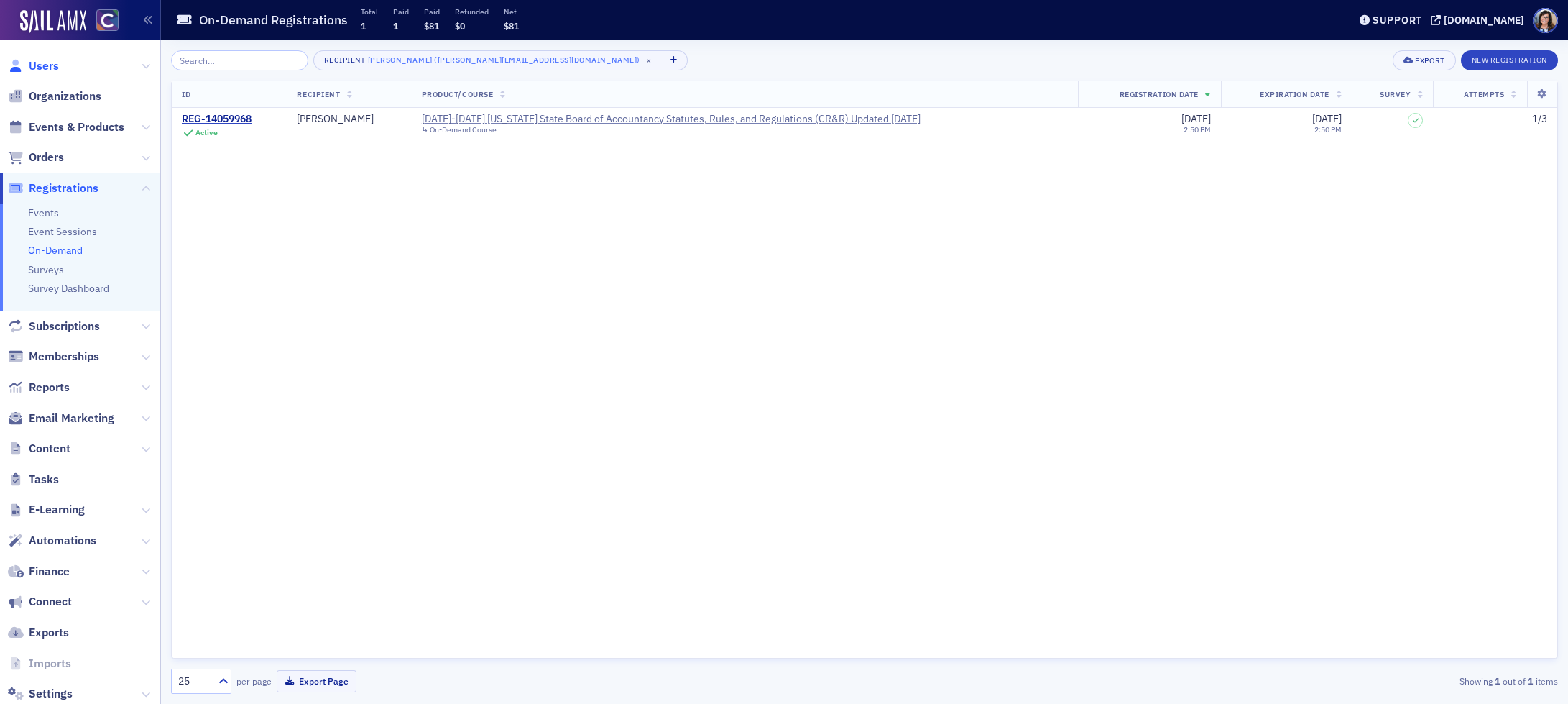
click at [57, 64] on span "Users" at bounding box center [44, 66] width 30 height 16
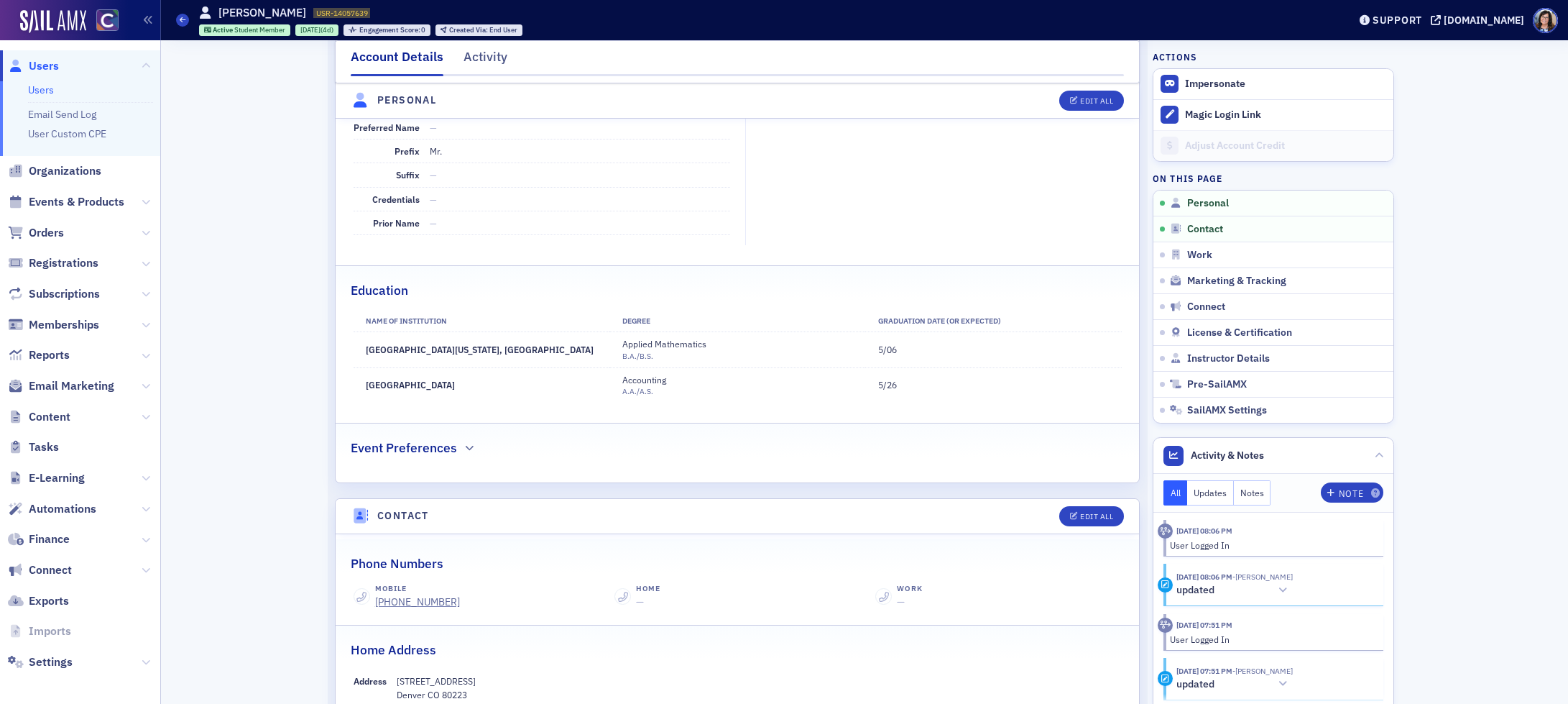
scroll to position [255, 0]
drag, startPoint x: 365, startPoint y: 381, endPoint x: 498, endPoint y: 386, distance: 133.1
click at [494, 388] on td "Arapahoe Community College" at bounding box center [481, 380] width 256 height 35
copy td "Arapahoe Community College"
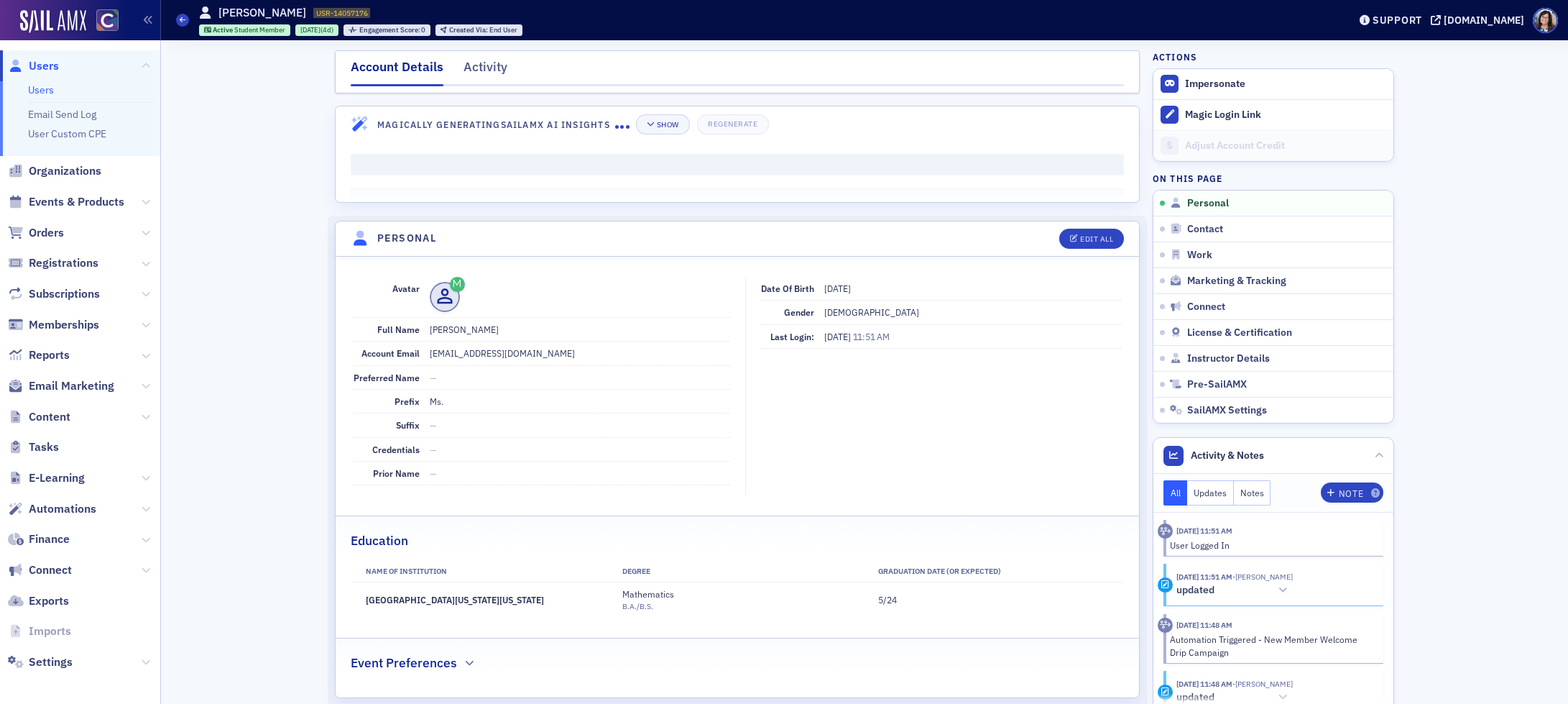
drag, startPoint x: 367, startPoint y: 599, endPoint x: 537, endPoint y: 601, distance: 170.0
click at [537, 601] on td "University of Colorado Colorado Springs" at bounding box center [481, 600] width 256 height 35
copy td "University of Colorado Colorado Springs"
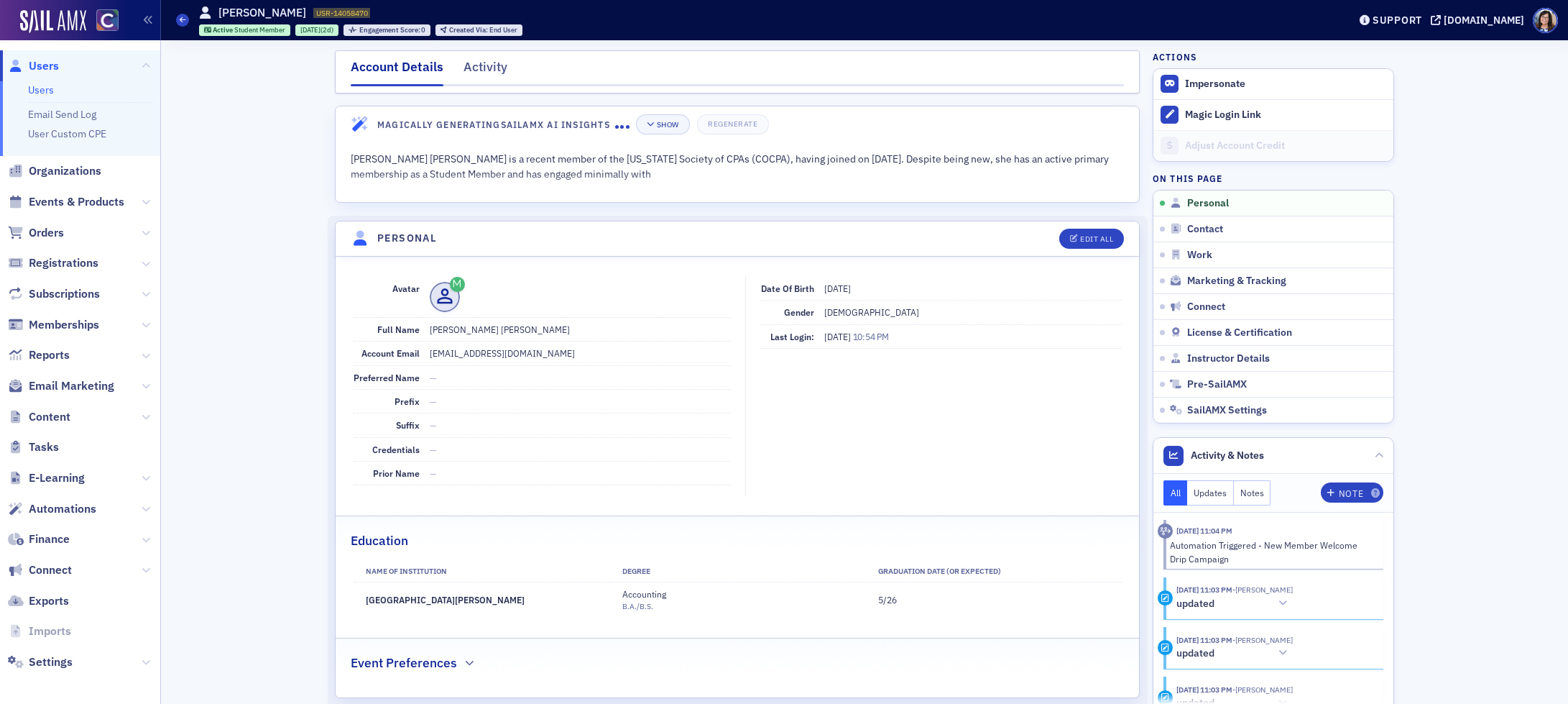
scroll to position [32, 0]
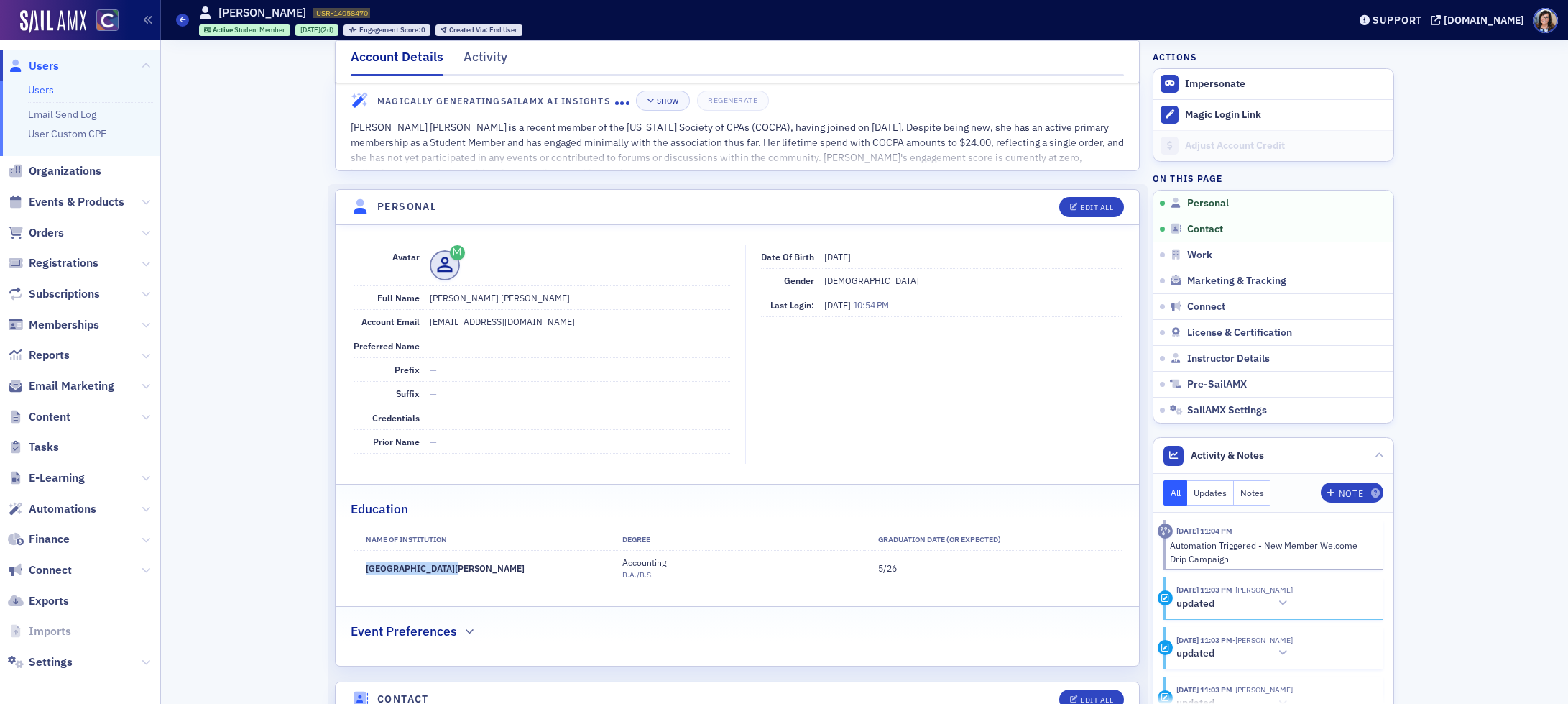
drag, startPoint x: 442, startPoint y: 568, endPoint x: 363, endPoint y: 569, distance: 79.0
click at [365, 568] on td "[GEOGRAPHIC_DATA][PERSON_NAME]" at bounding box center [481, 568] width 256 height 35
copy td "Fort Lewis College"
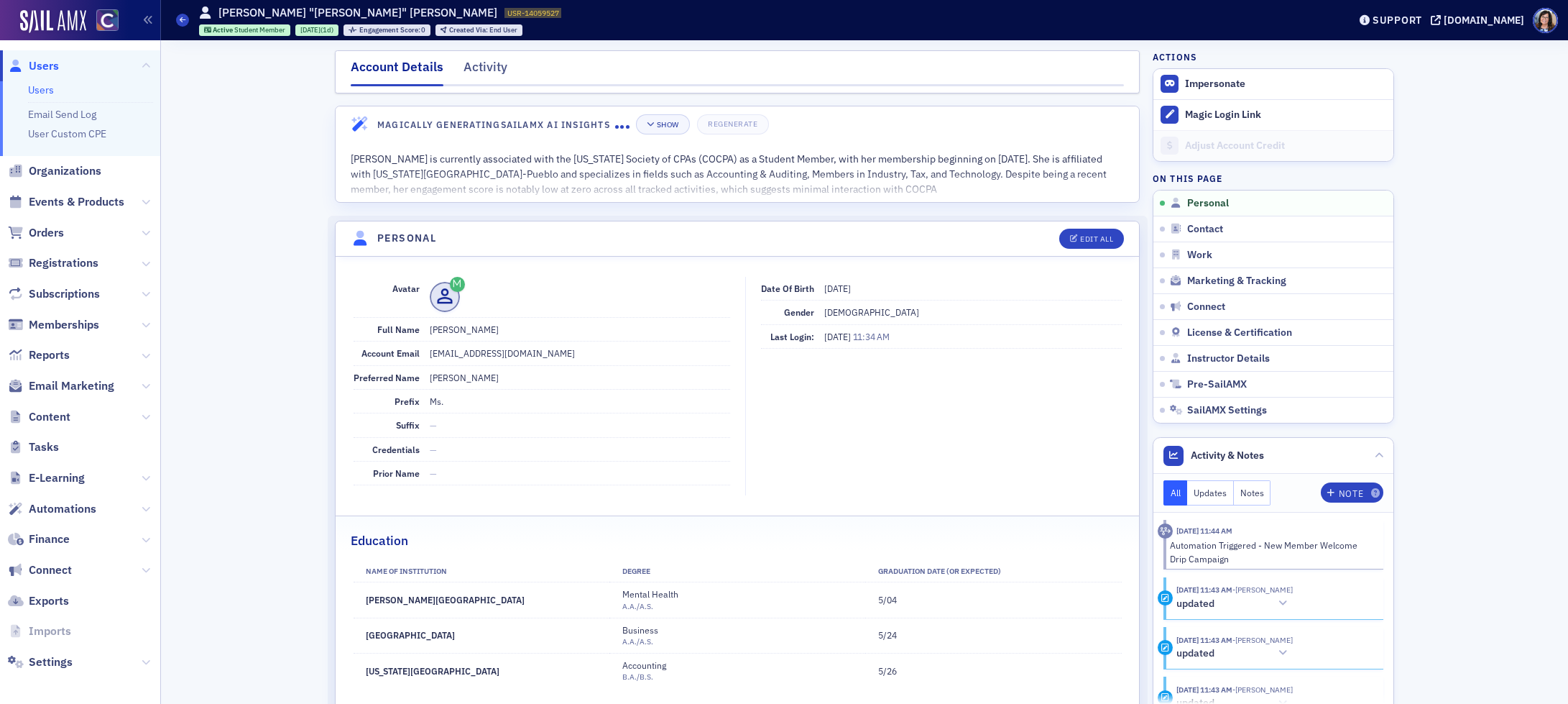
drag, startPoint x: 367, startPoint y: 672, endPoint x: 512, endPoint y: 673, distance: 145.0
click at [512, 673] on td "Colorado State University Pueblo" at bounding box center [481, 671] width 256 height 35
copy td "Colorado State University Pueblo"
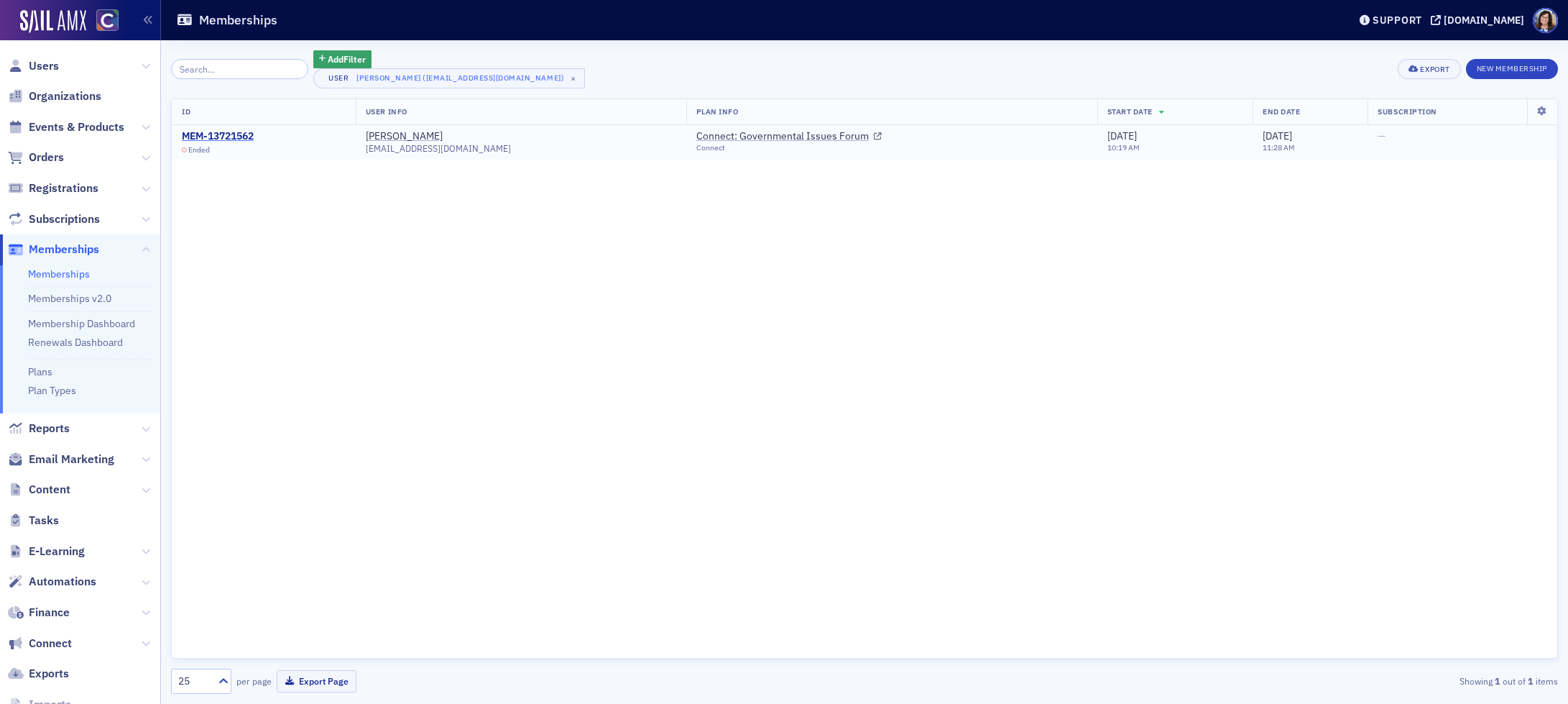
click at [215, 135] on div "MEM-13721562" at bounding box center [218, 137] width 72 height 13
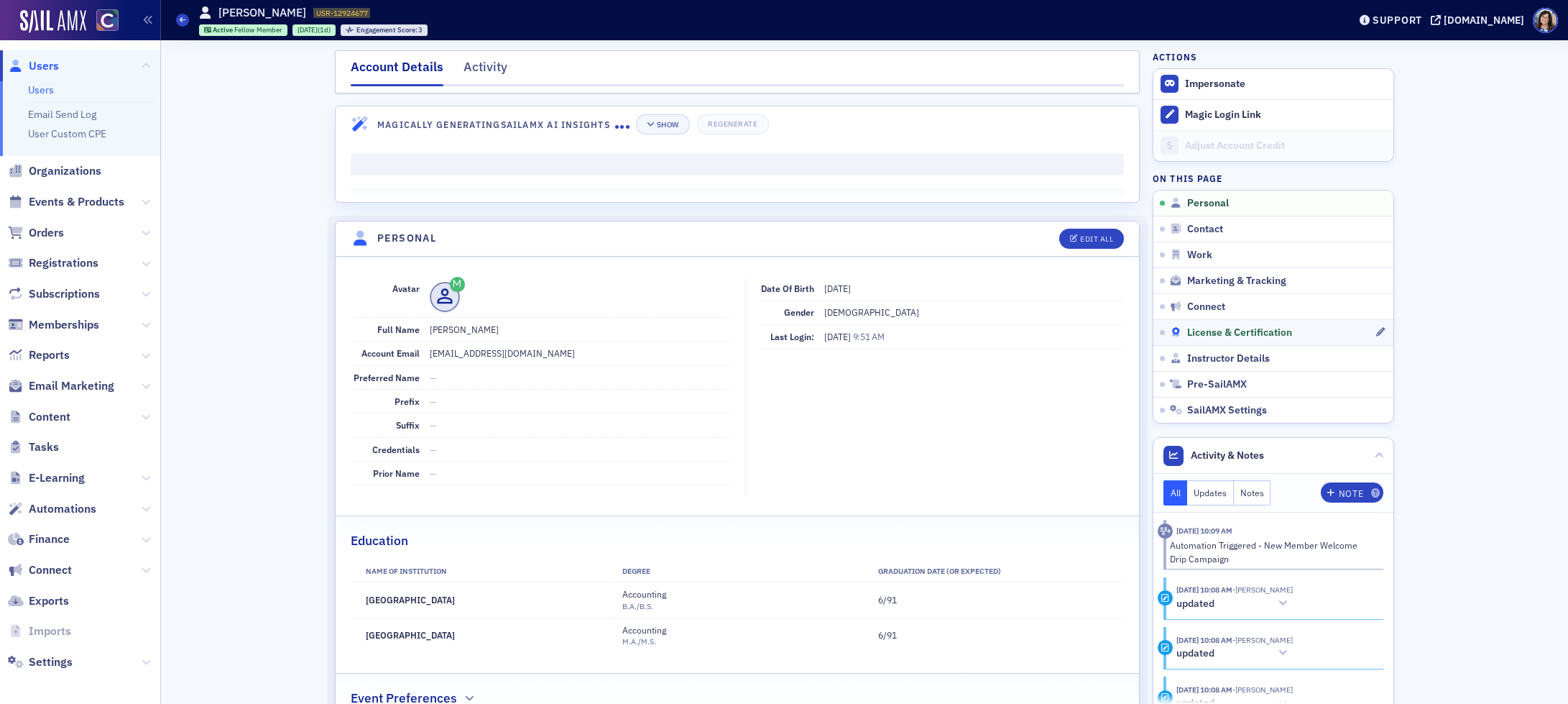
click at [1228, 335] on span "License & Certification" at bounding box center [1240, 333] width 105 height 13
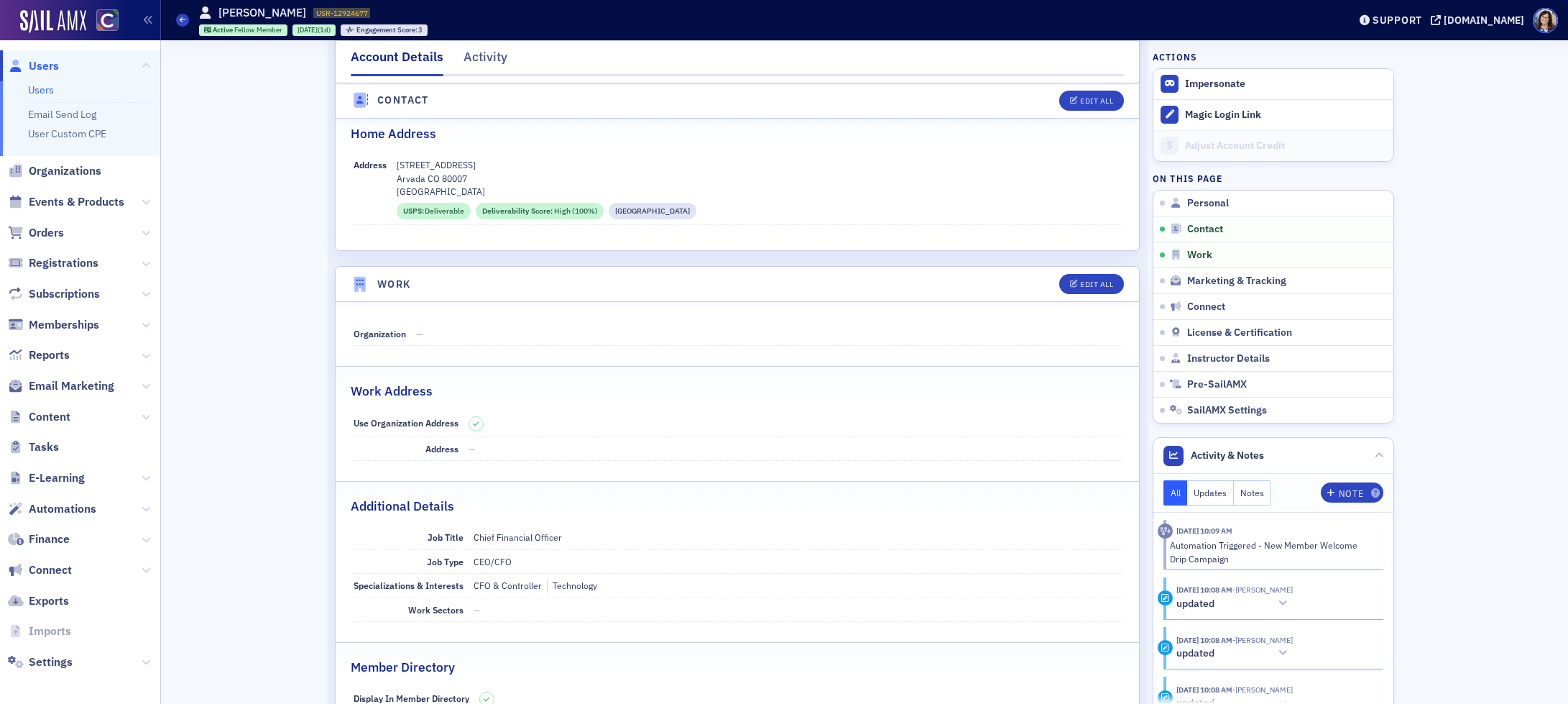
scroll to position [771, 0]
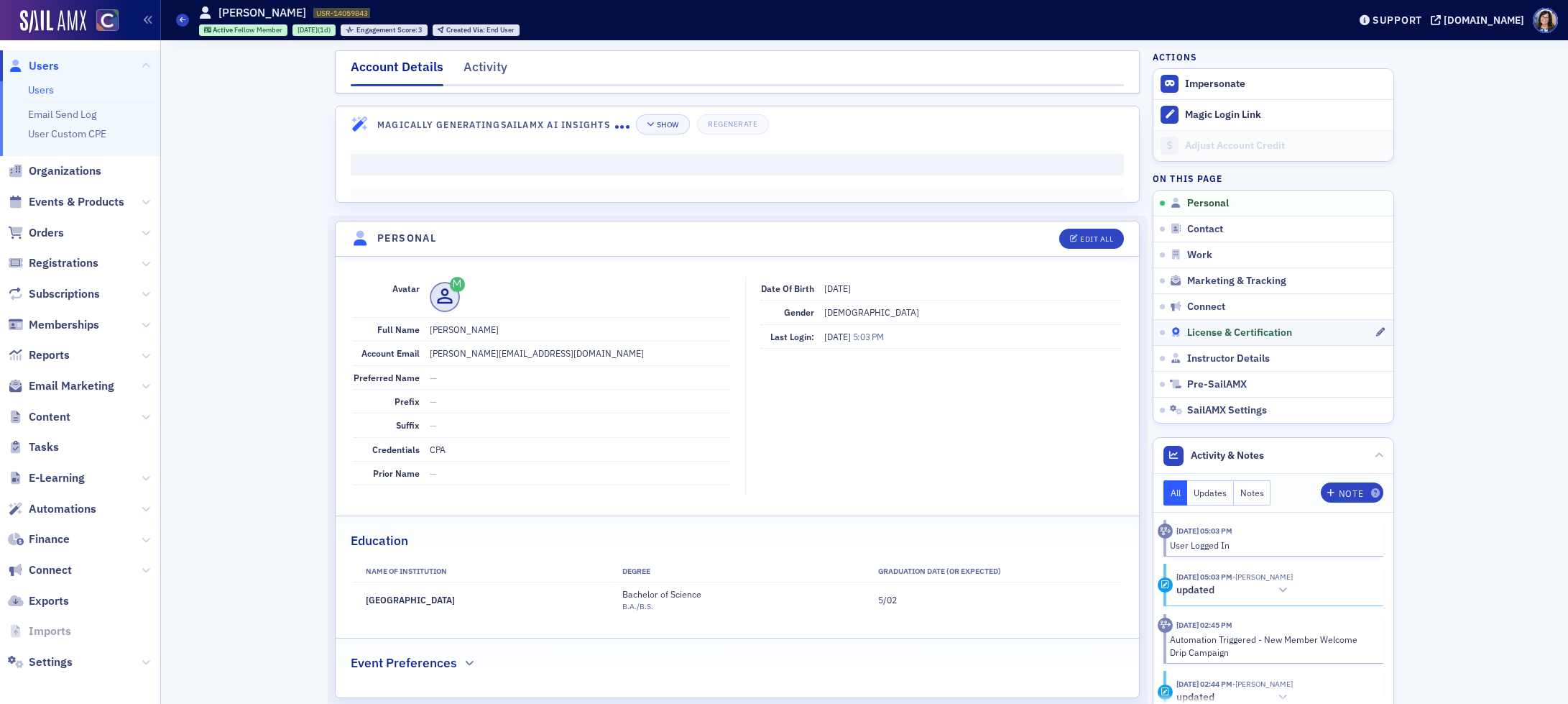
click at [1205, 330] on span "License & Certification" at bounding box center [1240, 333] width 105 height 13
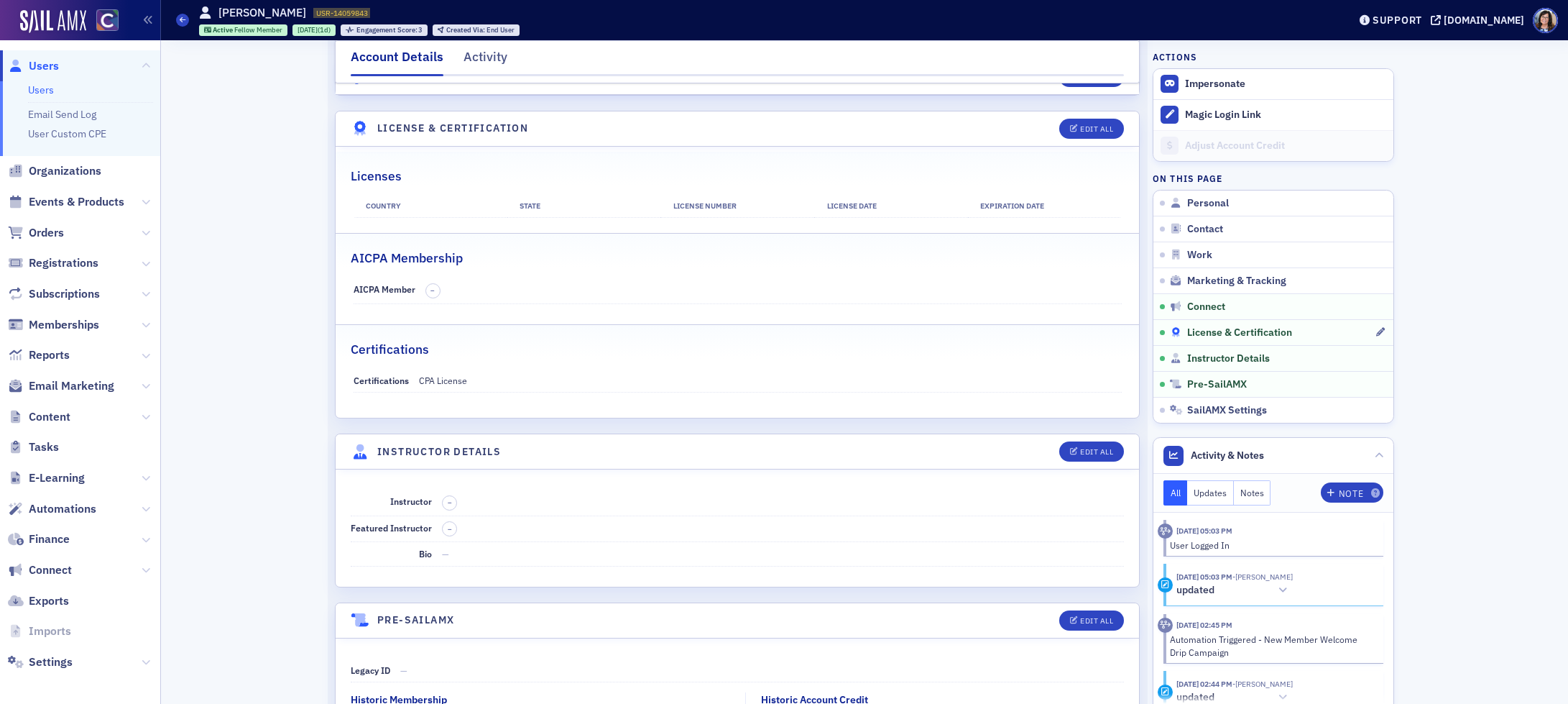
scroll to position [2678, 0]
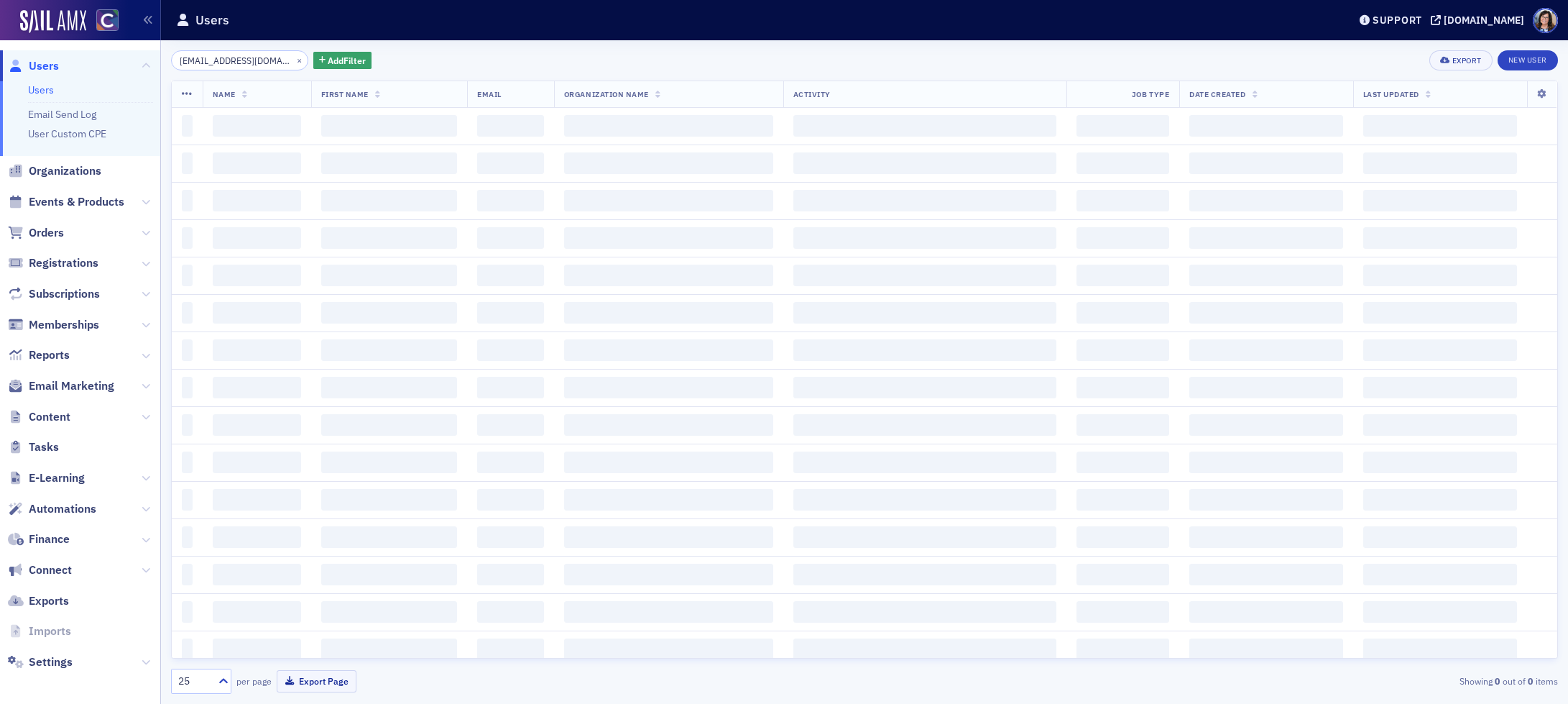
scroll to position [0, 24]
